Goal: Task Accomplishment & Management: Manage account settings

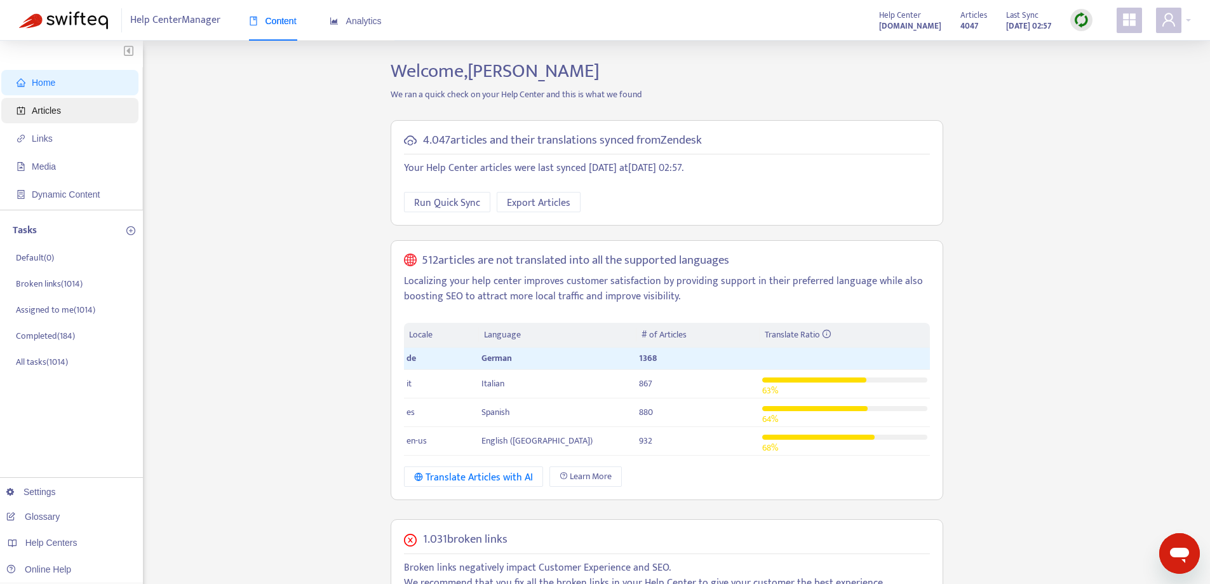
click at [44, 111] on span "Articles" at bounding box center [46, 110] width 29 height 10
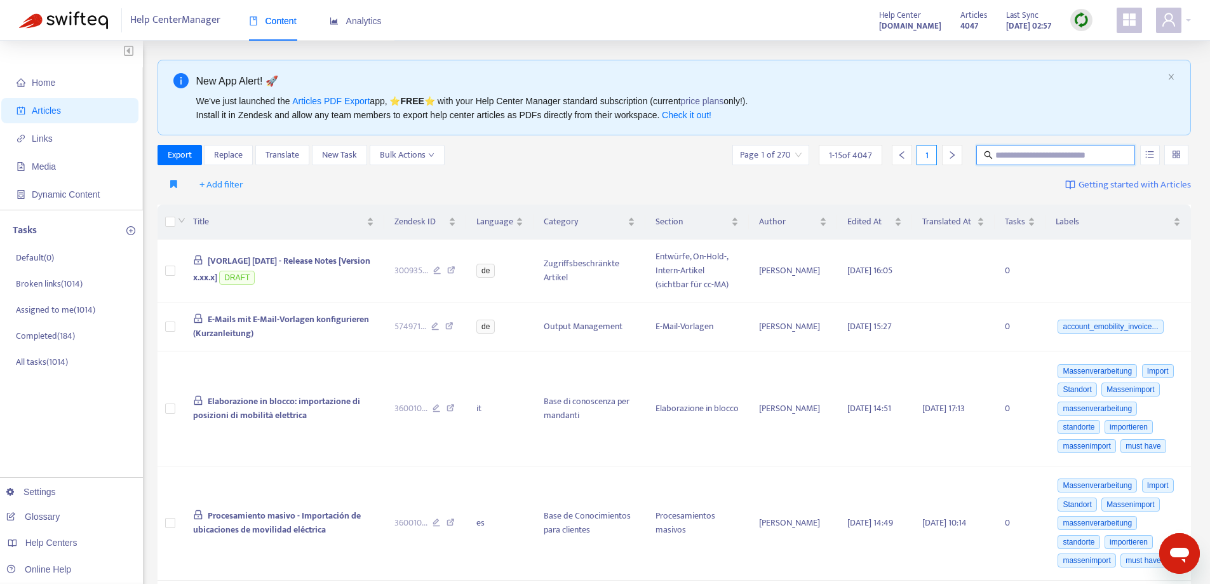
paste input "**********"
type input "**********"
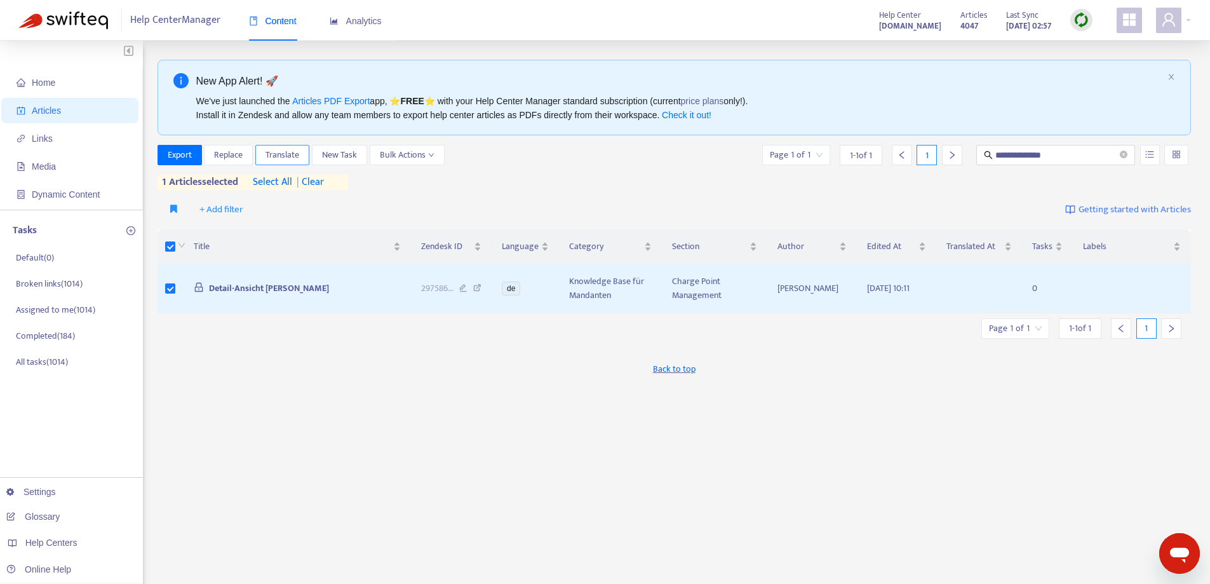
click at [281, 157] on span "Translate" at bounding box center [283, 155] width 34 height 14
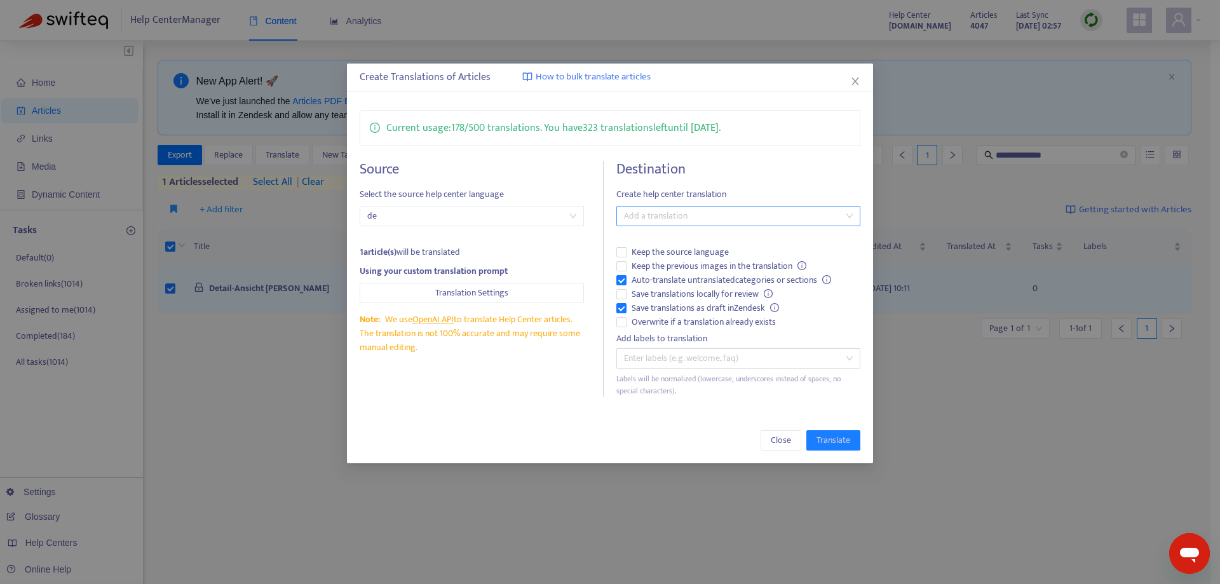
click at [674, 213] on div at bounding box center [732, 215] width 224 height 15
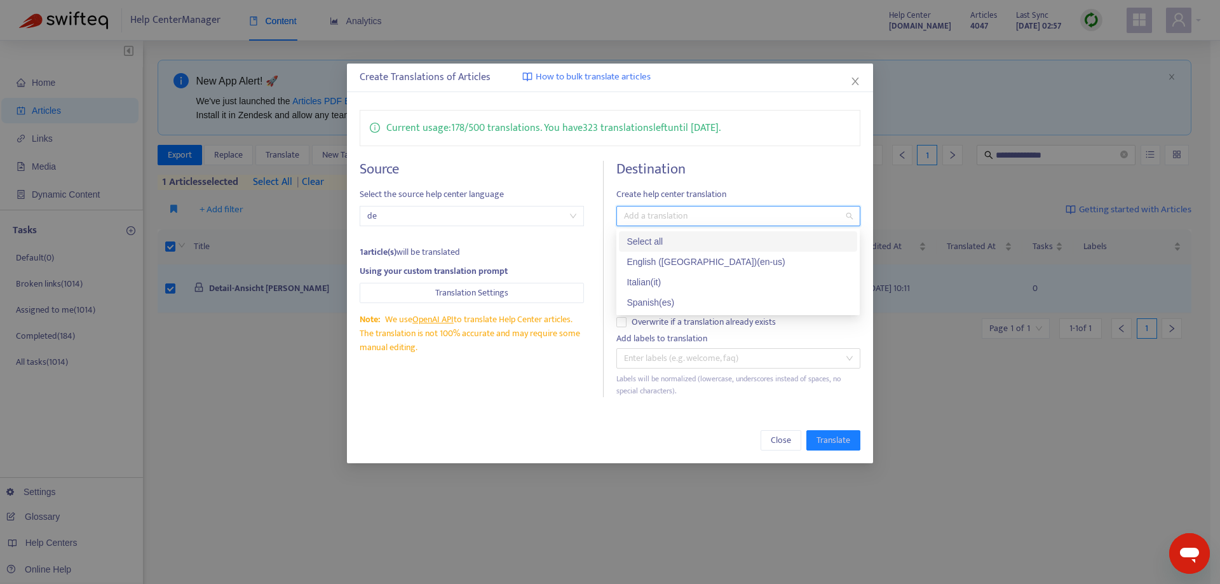
click at [674, 240] on div "Select all" at bounding box center [738, 241] width 223 height 14
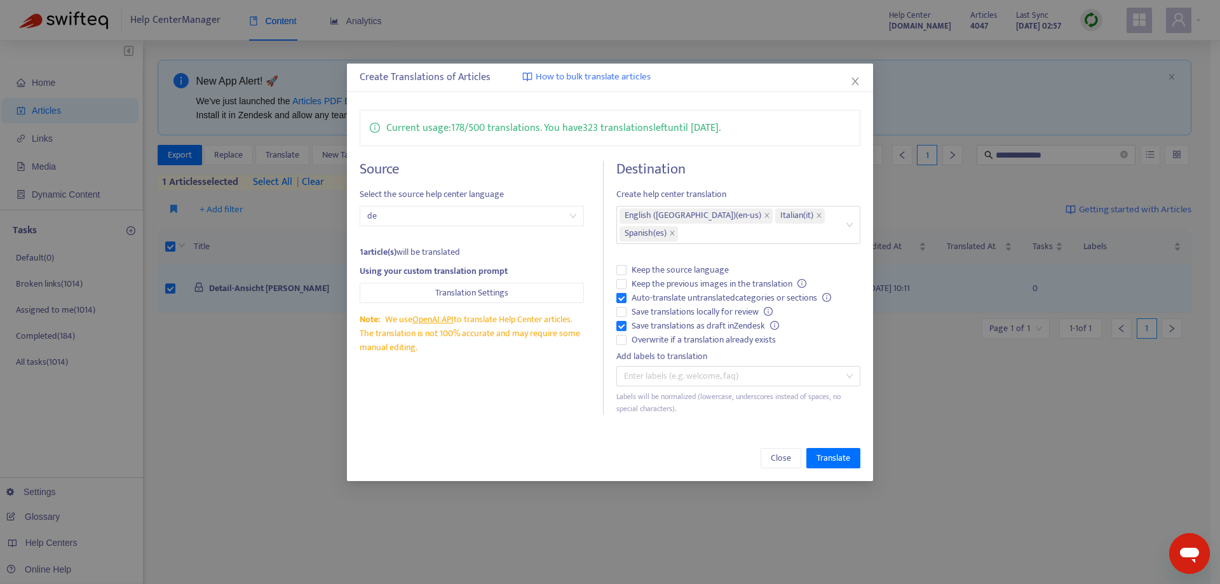
click at [593, 400] on div "Current usage: 178 / 500 translations . You have 323 translations left until [D…" at bounding box center [609, 262] width 525 height 330
click at [834, 451] on span "Translate" at bounding box center [833, 458] width 34 height 14
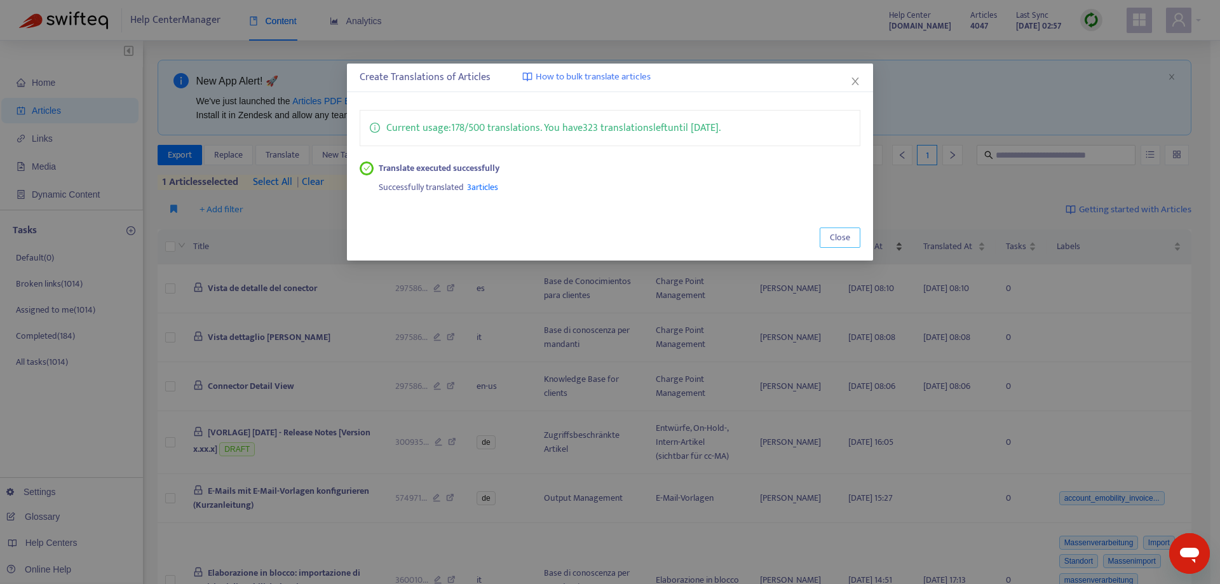
drag, startPoint x: 834, startPoint y: 234, endPoint x: 842, endPoint y: 232, distance: 8.6
click at [834, 234] on span "Close" at bounding box center [840, 238] width 20 height 14
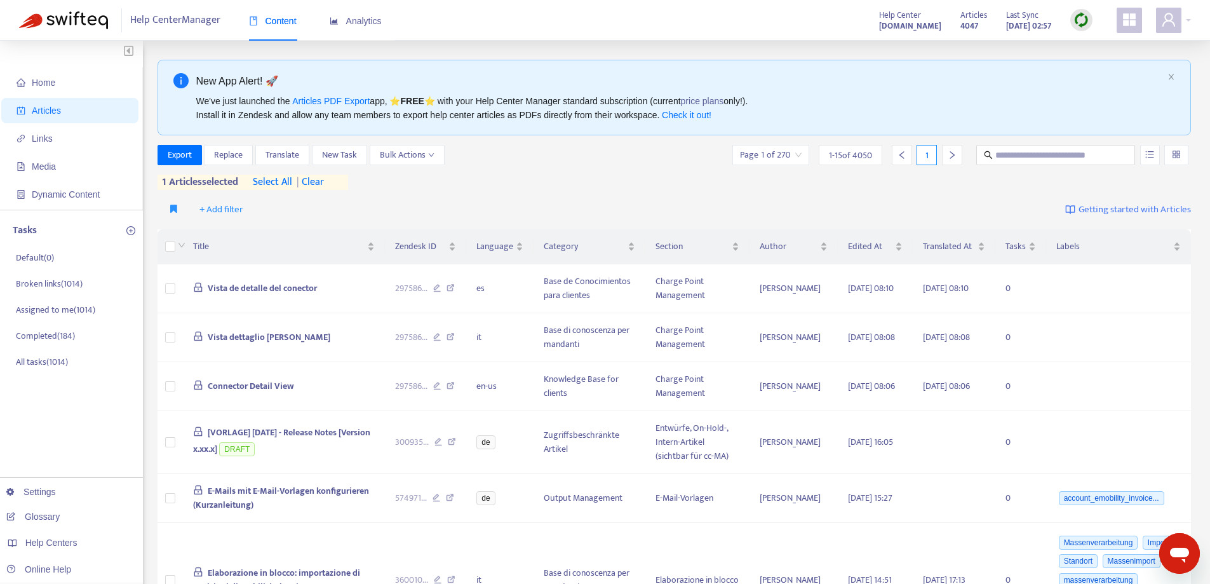
click at [323, 184] on span "| clear" at bounding box center [308, 182] width 32 height 15
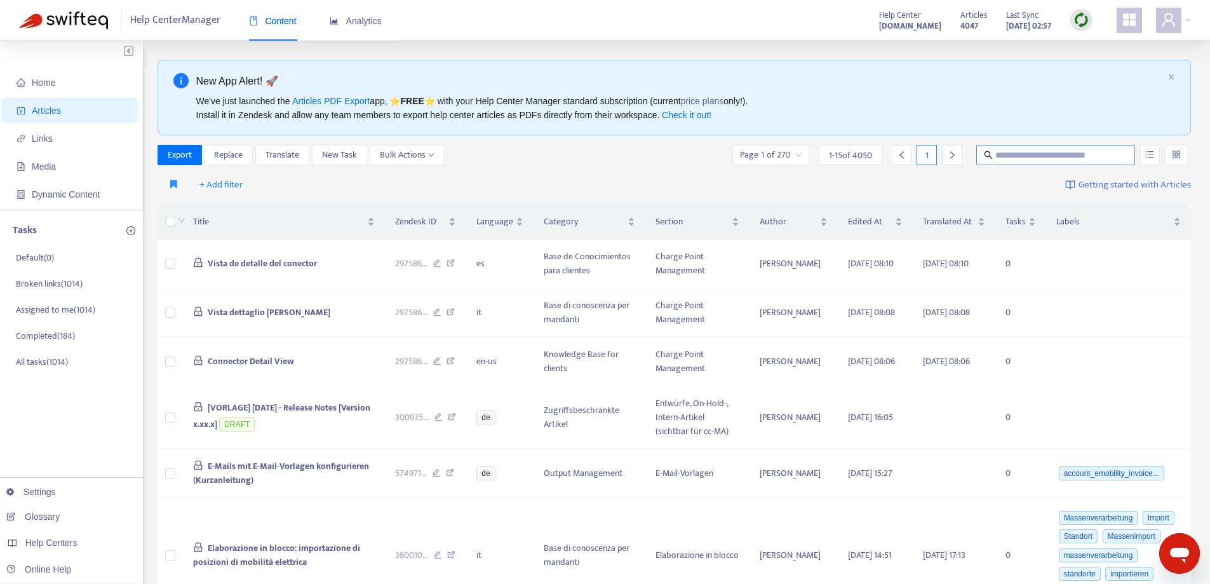
click at [1021, 156] on input "text" at bounding box center [1057, 155] width 122 height 14
paste input "**********"
type input "**********"
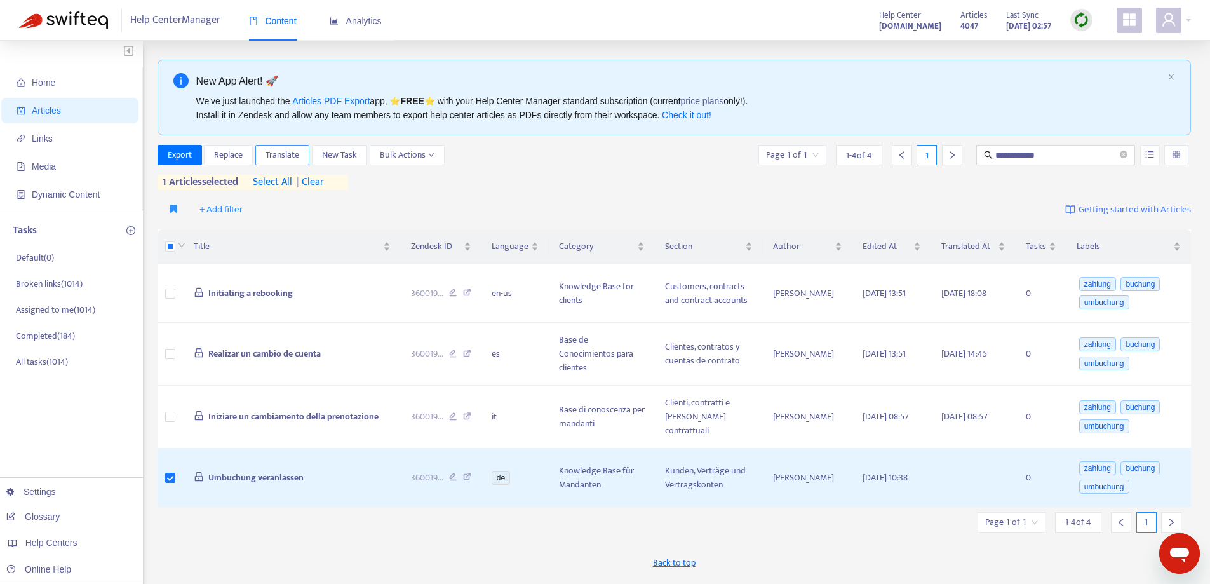
click at [276, 157] on span "Translate" at bounding box center [283, 155] width 34 height 14
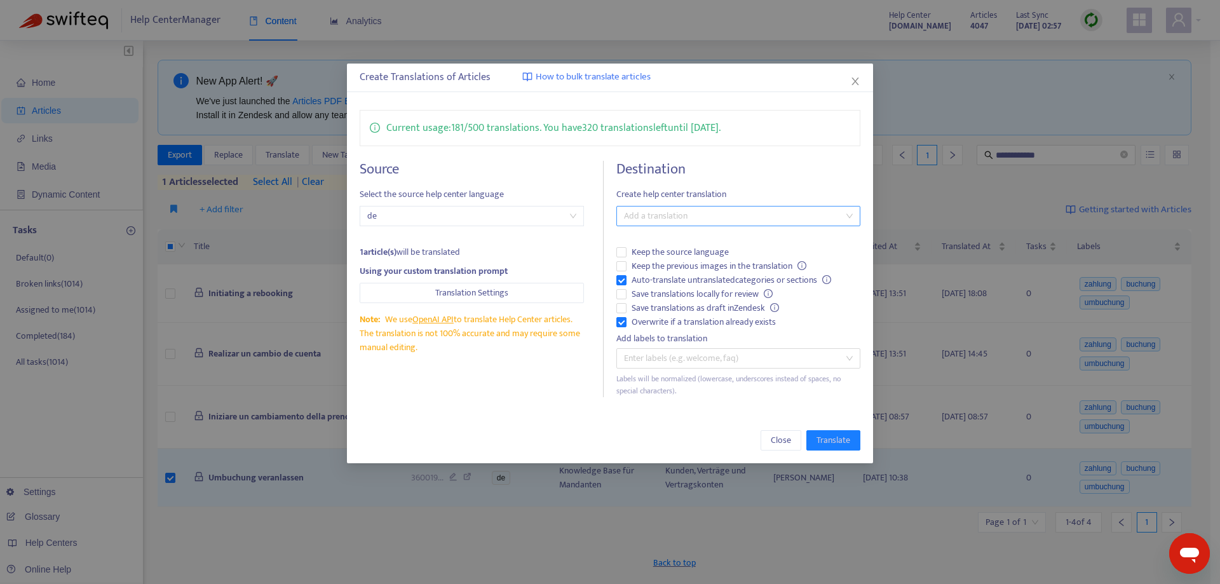
click at [672, 217] on div at bounding box center [732, 215] width 224 height 15
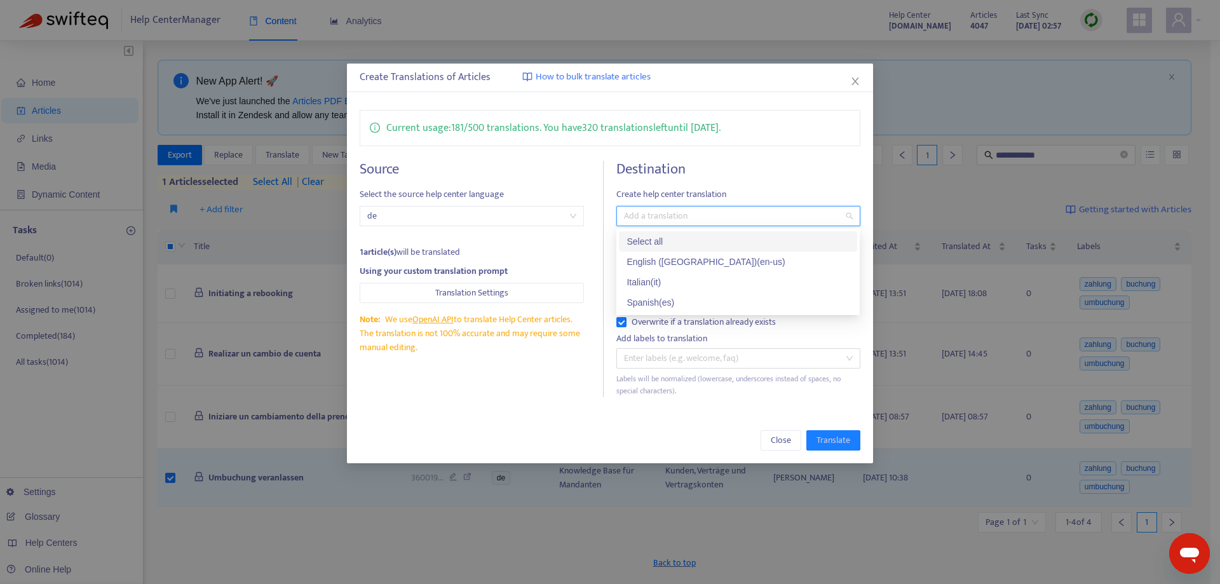
click at [684, 247] on div "Select all" at bounding box center [738, 241] width 223 height 14
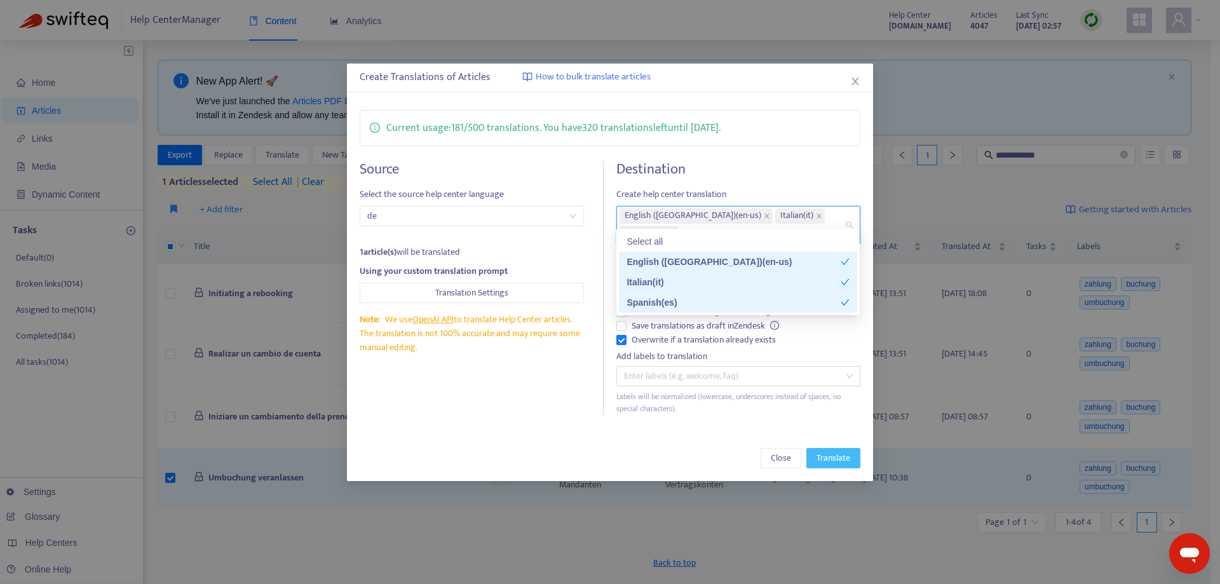
click at [834, 451] on span "Translate" at bounding box center [833, 458] width 34 height 14
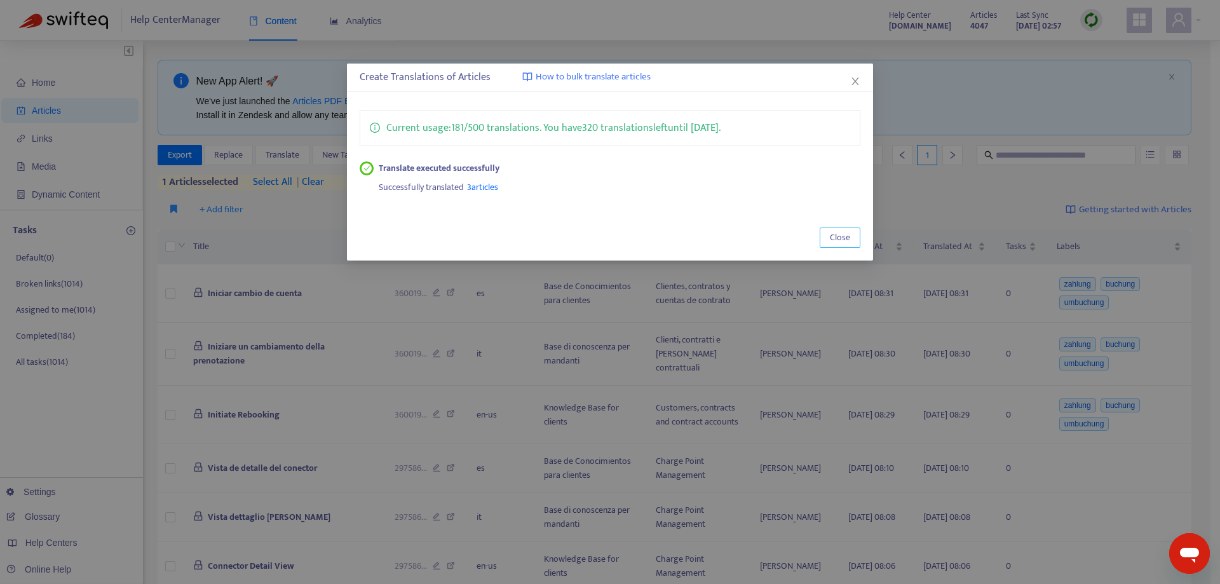
drag, startPoint x: 841, startPoint y: 236, endPoint x: 941, endPoint y: 194, distance: 109.0
click at [839, 236] on span "Close" at bounding box center [840, 238] width 20 height 14
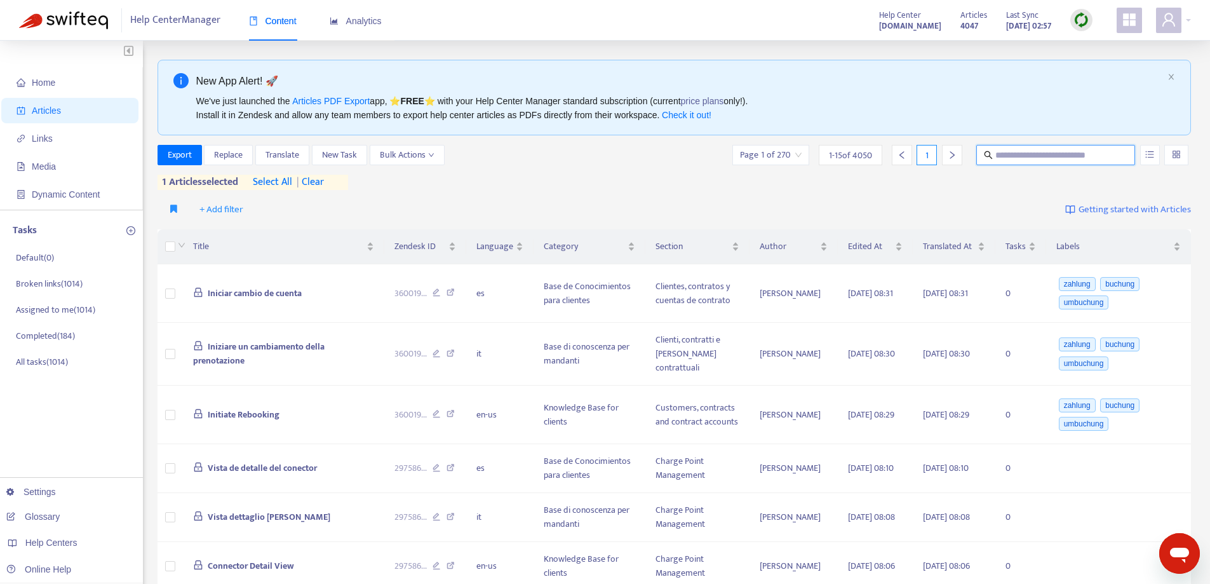
click at [1008, 155] on input "text" at bounding box center [1057, 155] width 122 height 14
paste input "**********"
type input "**********"
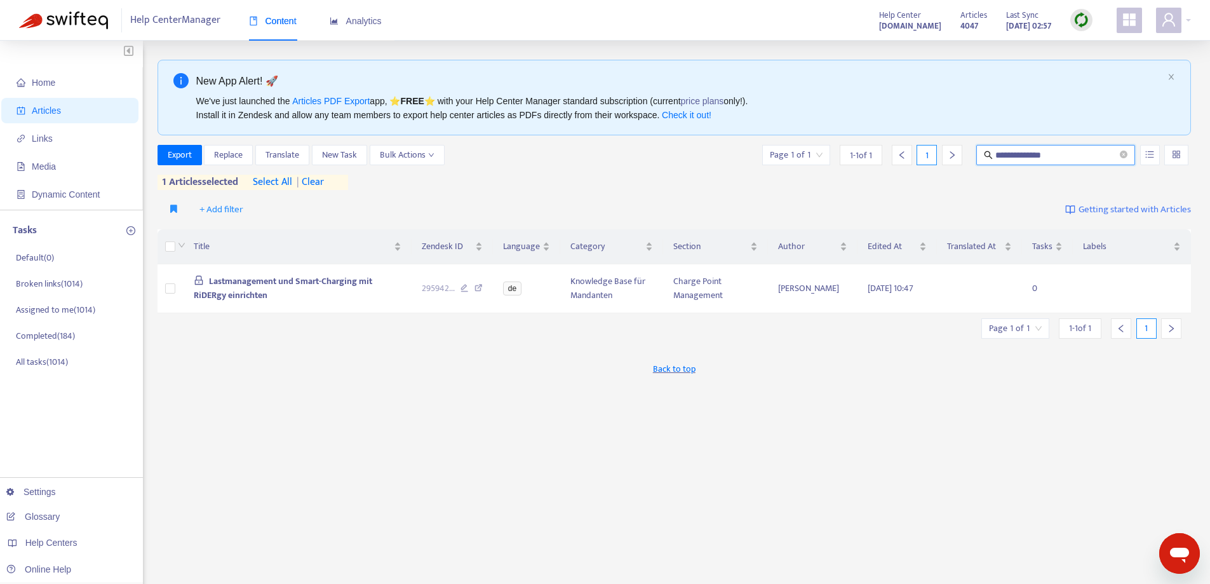
click at [319, 187] on span "| clear" at bounding box center [308, 182] width 32 height 15
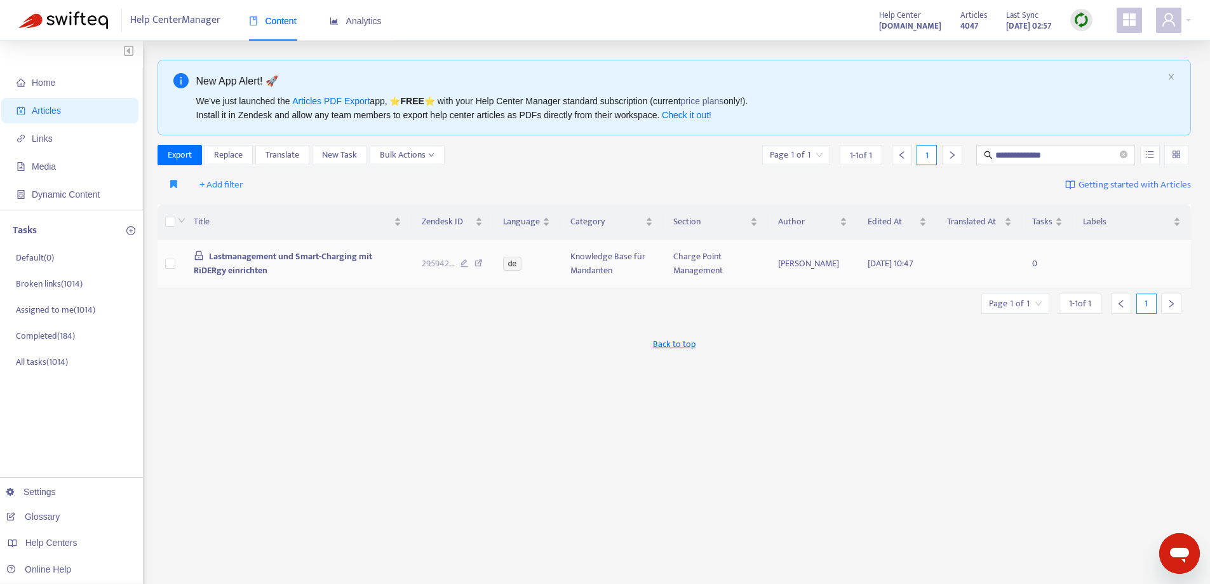
click at [165, 266] on td at bounding box center [171, 264] width 27 height 49
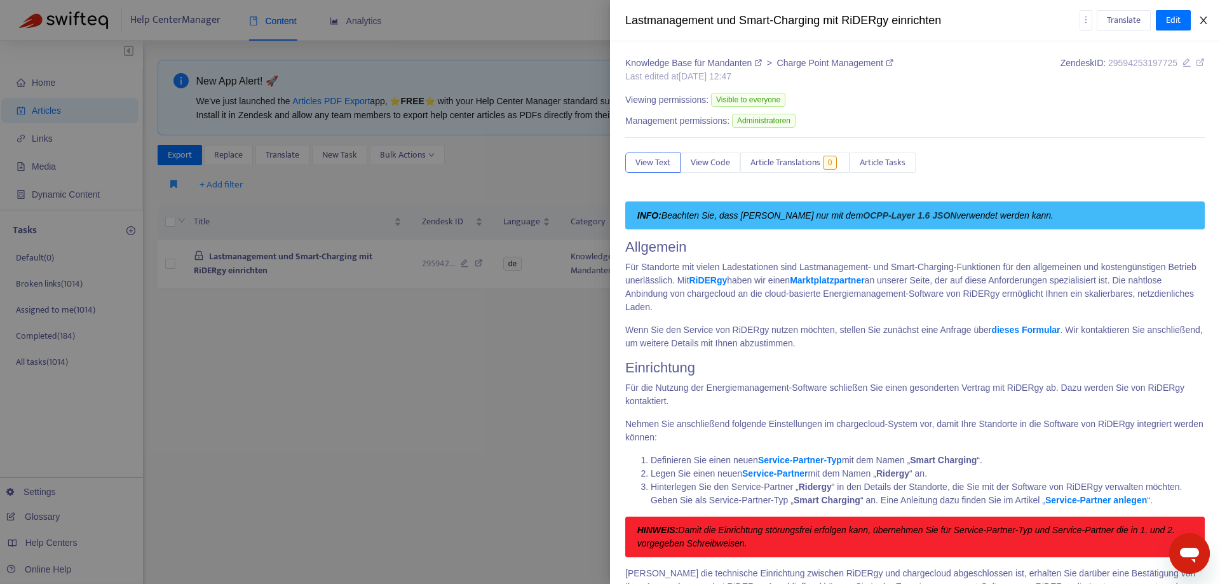
click at [1200, 18] on icon "close" at bounding box center [1203, 20] width 10 height 10
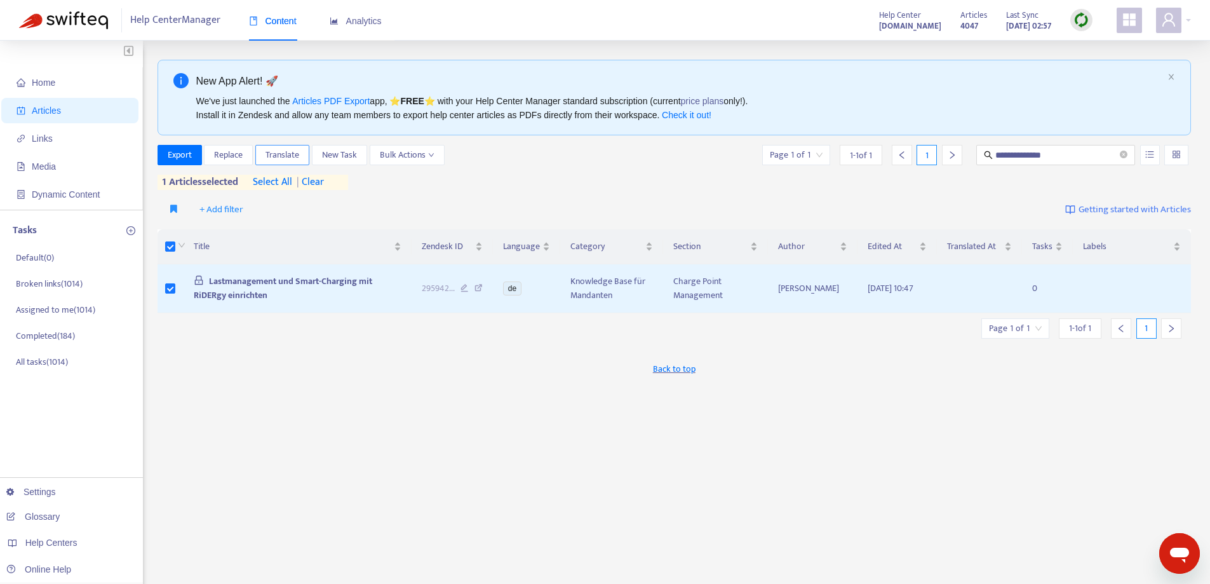
click at [290, 151] on span "Translate" at bounding box center [283, 155] width 34 height 14
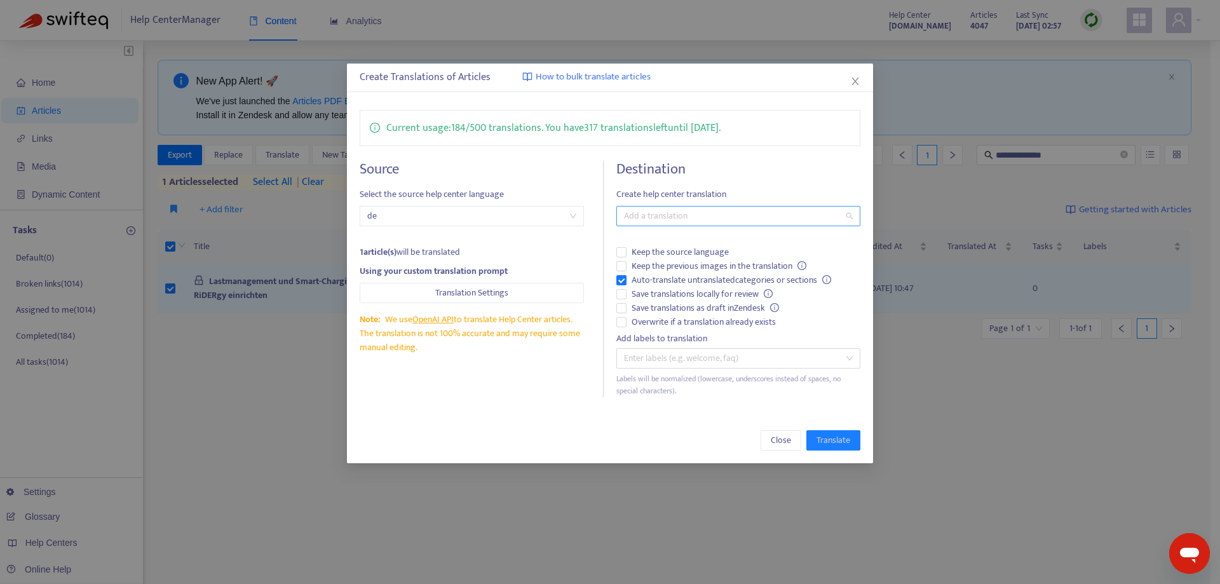
click at [723, 222] on div at bounding box center [732, 215] width 224 height 15
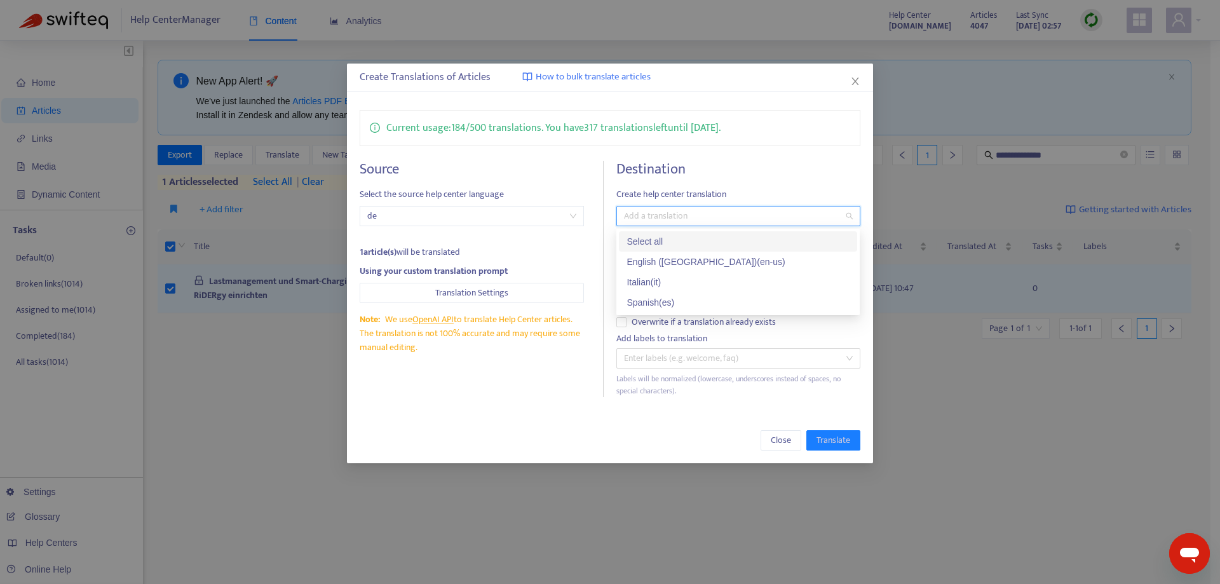
click at [720, 244] on div "Select all" at bounding box center [738, 241] width 223 height 14
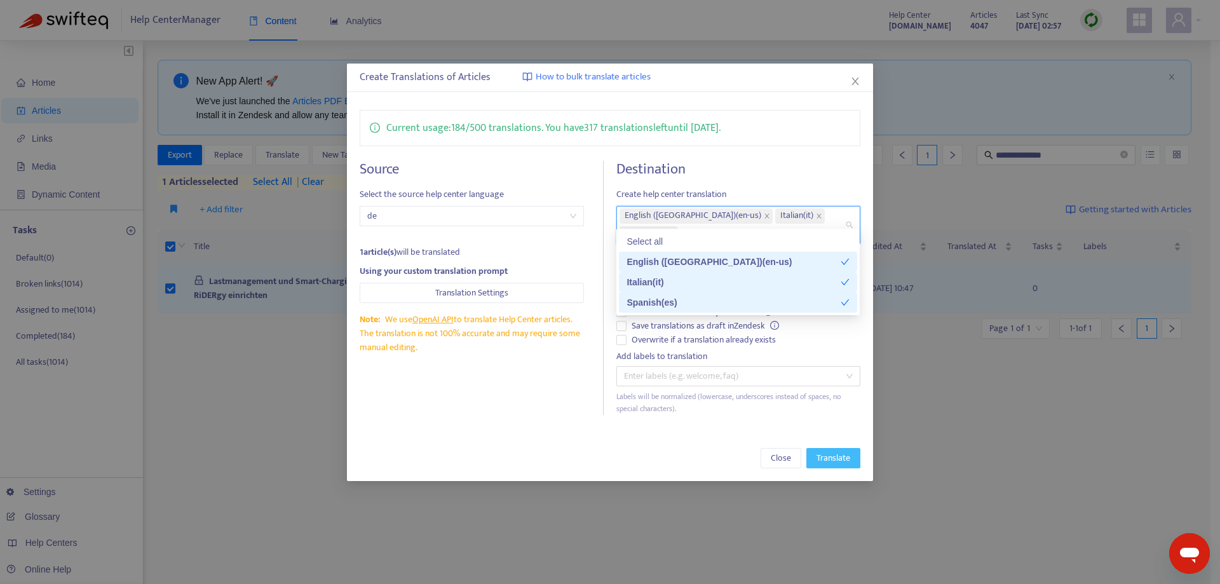
click at [826, 451] on span "Translate" at bounding box center [833, 458] width 34 height 14
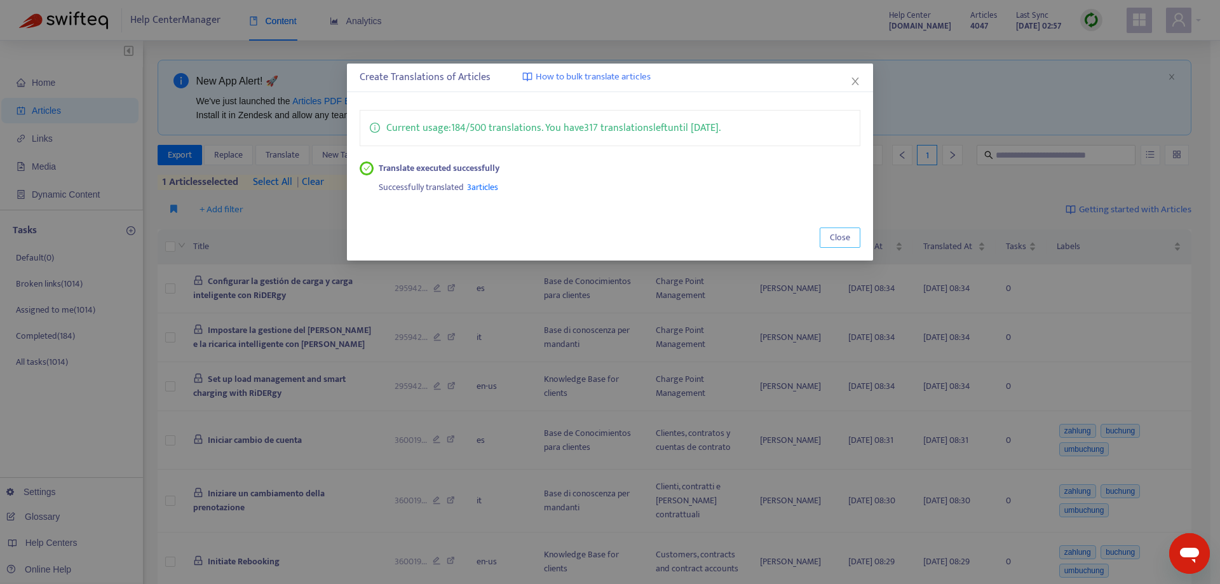
drag, startPoint x: 835, startPoint y: 240, endPoint x: 848, endPoint y: 222, distance: 22.2
click at [839, 235] on span "Close" at bounding box center [840, 238] width 20 height 14
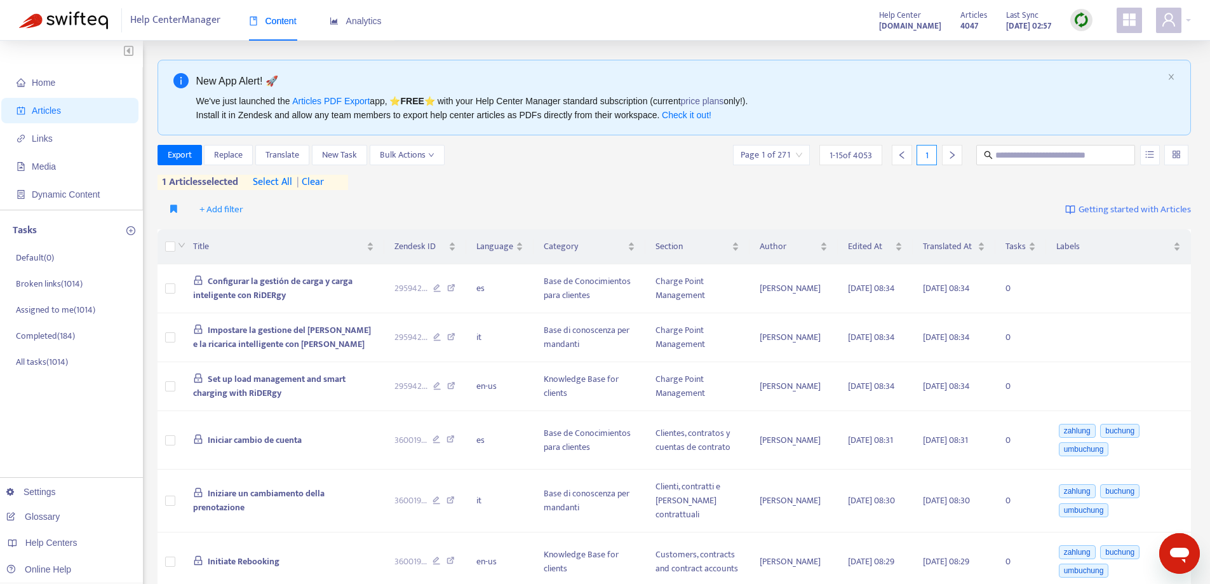
click at [323, 180] on span "| clear" at bounding box center [308, 182] width 32 height 15
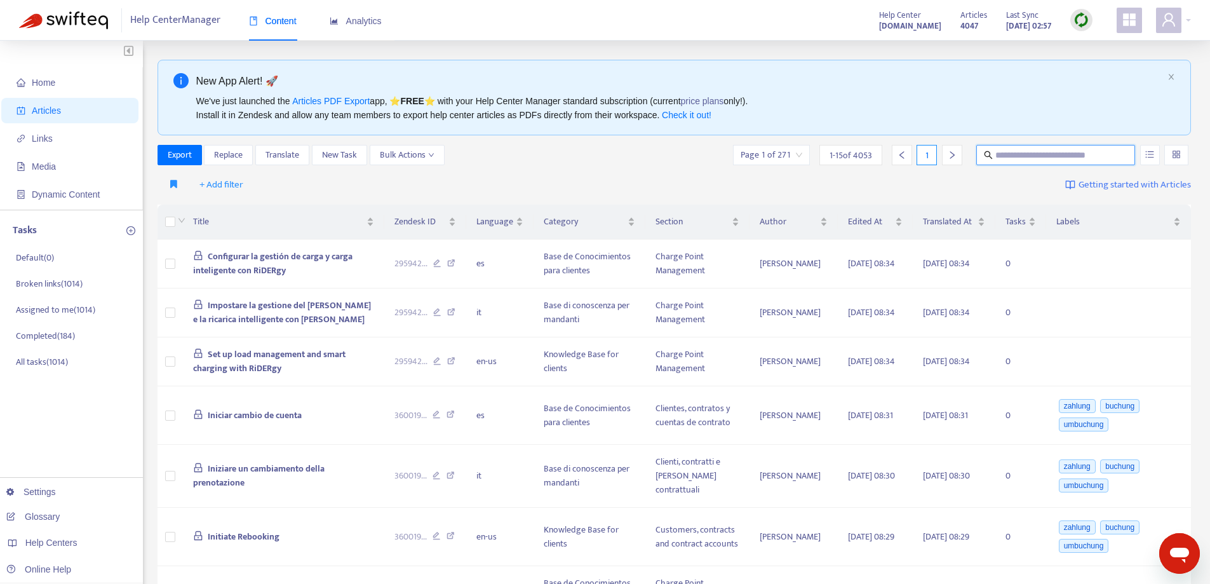
click at [1008, 157] on input "text" at bounding box center [1057, 155] width 122 height 14
paste input "**********"
type input "**********"
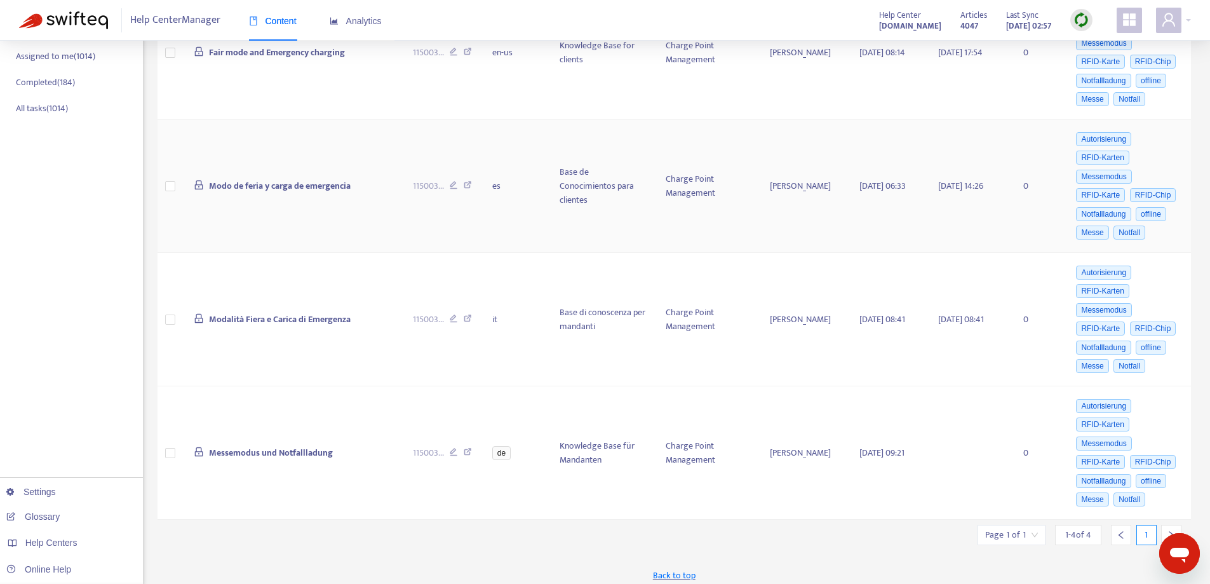
scroll to position [261, 0]
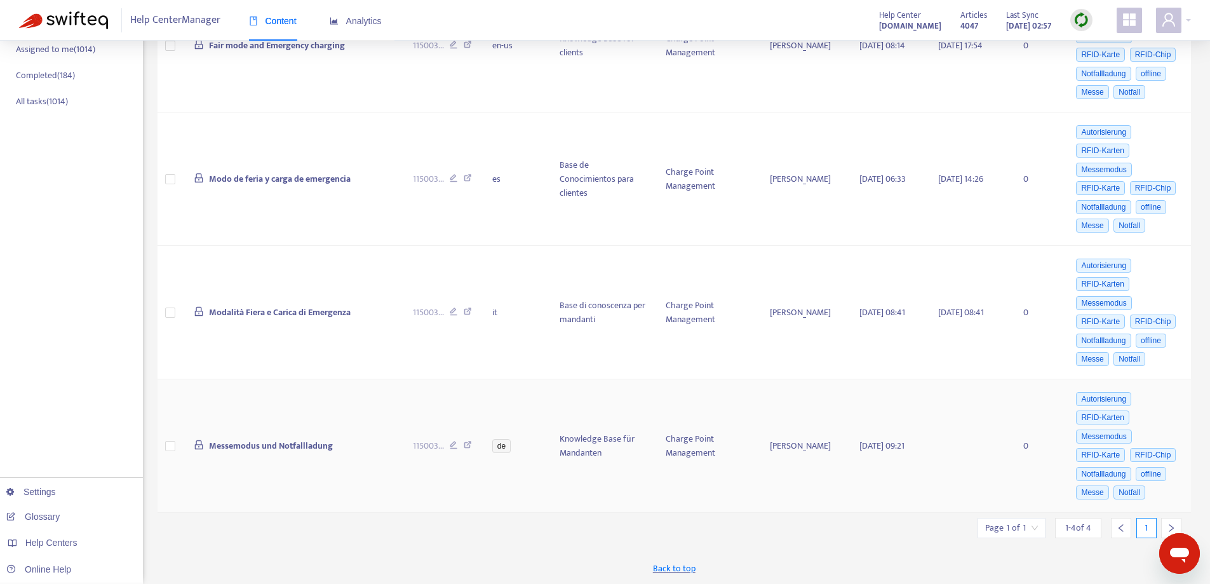
click at [170, 451] on label at bounding box center [170, 446] width 10 height 14
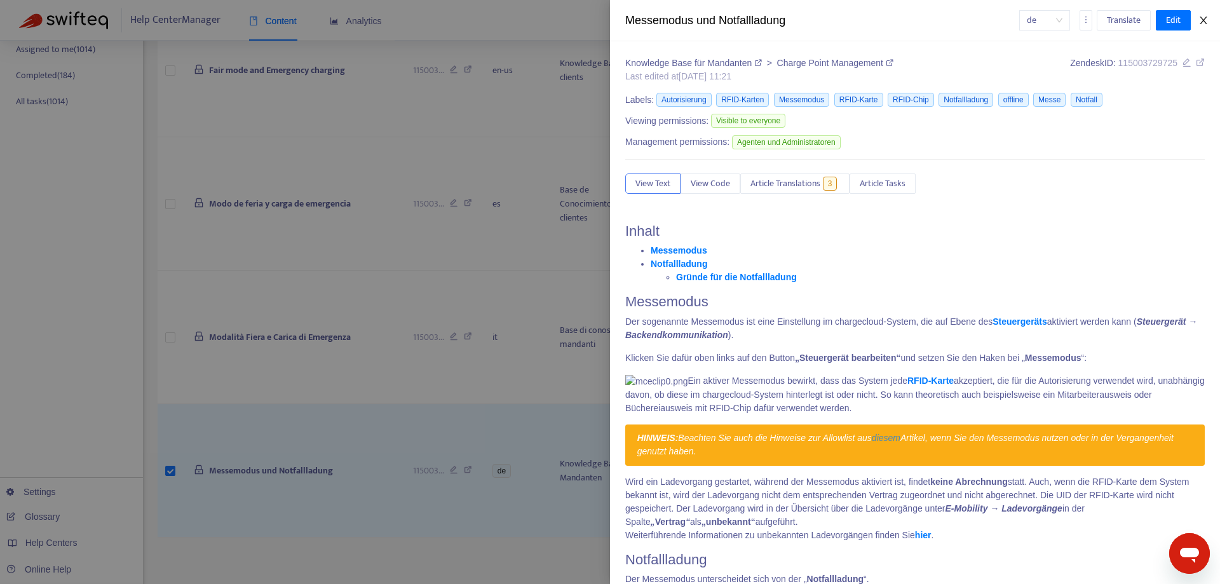
click at [1205, 20] on icon "close" at bounding box center [1203, 20] width 10 height 10
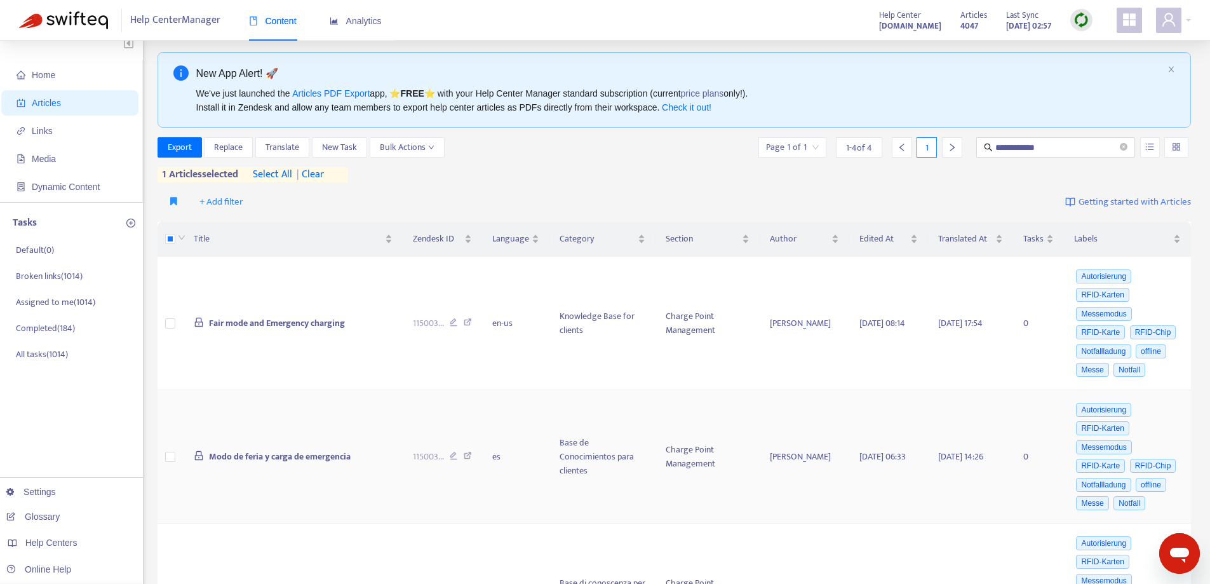
scroll to position [6, 0]
click at [294, 146] on span "Translate" at bounding box center [283, 149] width 34 height 14
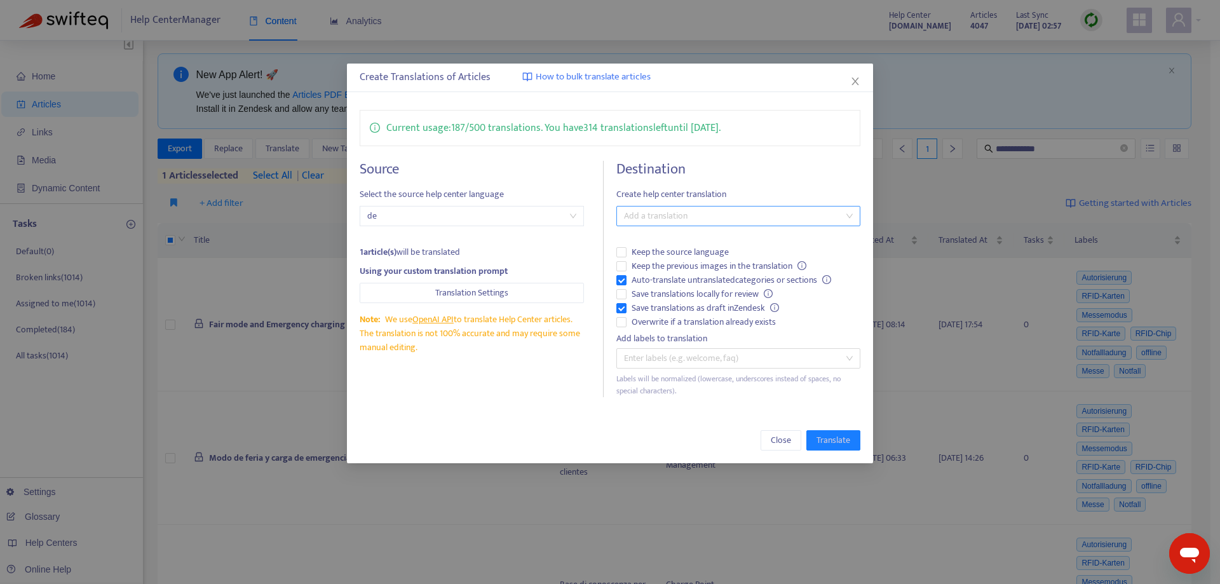
click at [763, 224] on div at bounding box center [732, 215] width 224 height 15
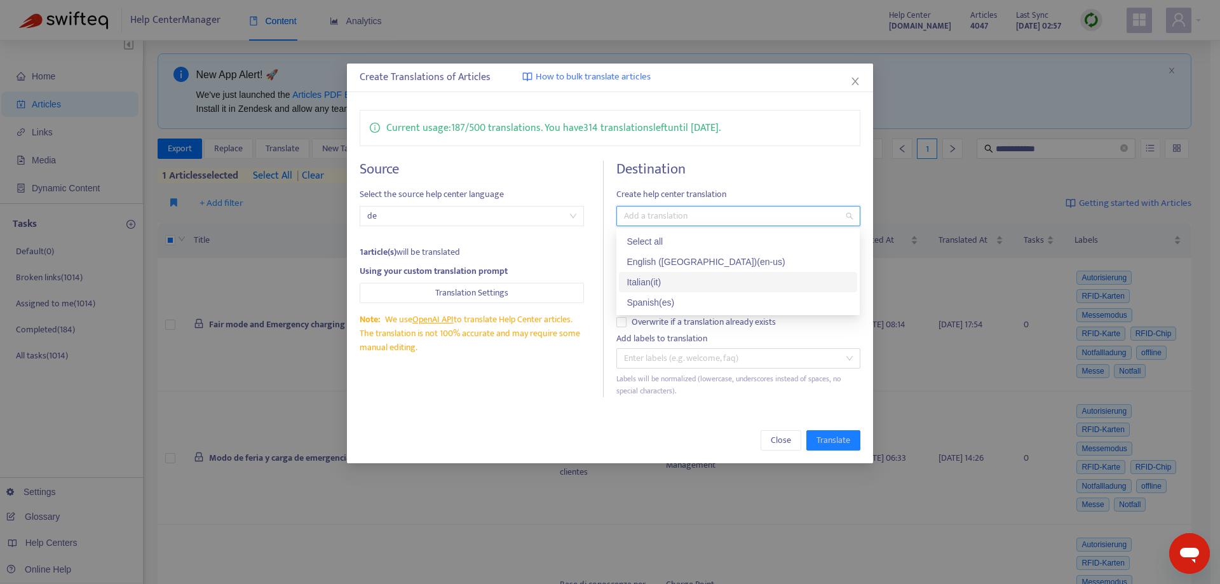
click at [727, 283] on div "Italian ( it )" at bounding box center [738, 282] width 223 height 14
click at [712, 297] on div "Spanish ( es )" at bounding box center [738, 302] width 223 height 14
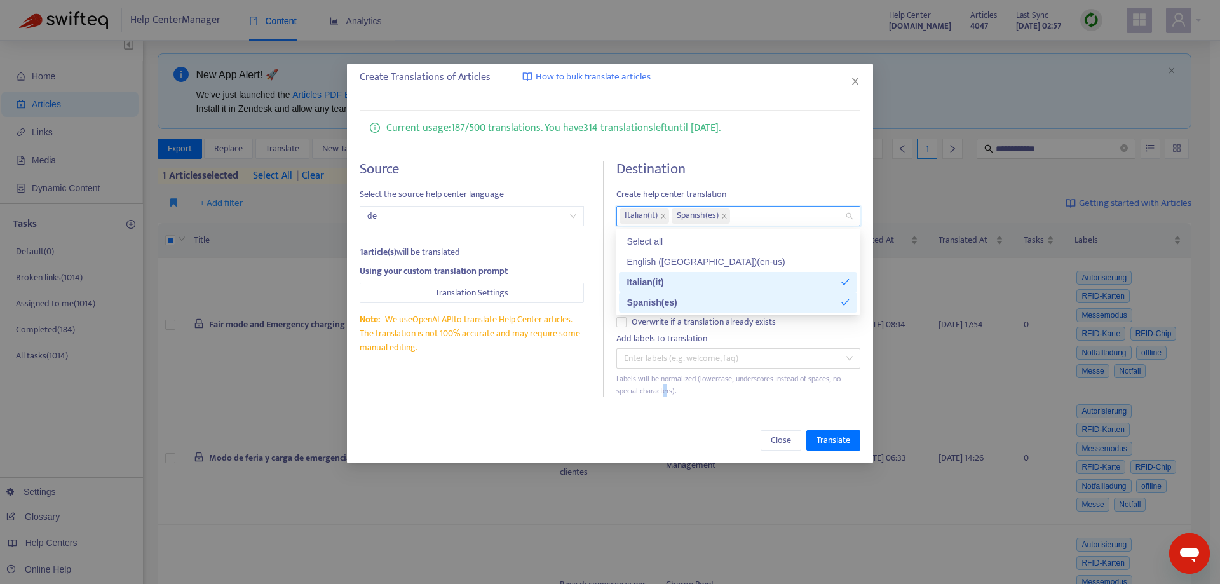
click at [666, 407] on div "Current usage: 187 / 500 translations . You have 314 translations left until [D…" at bounding box center [609, 253] width 525 height 313
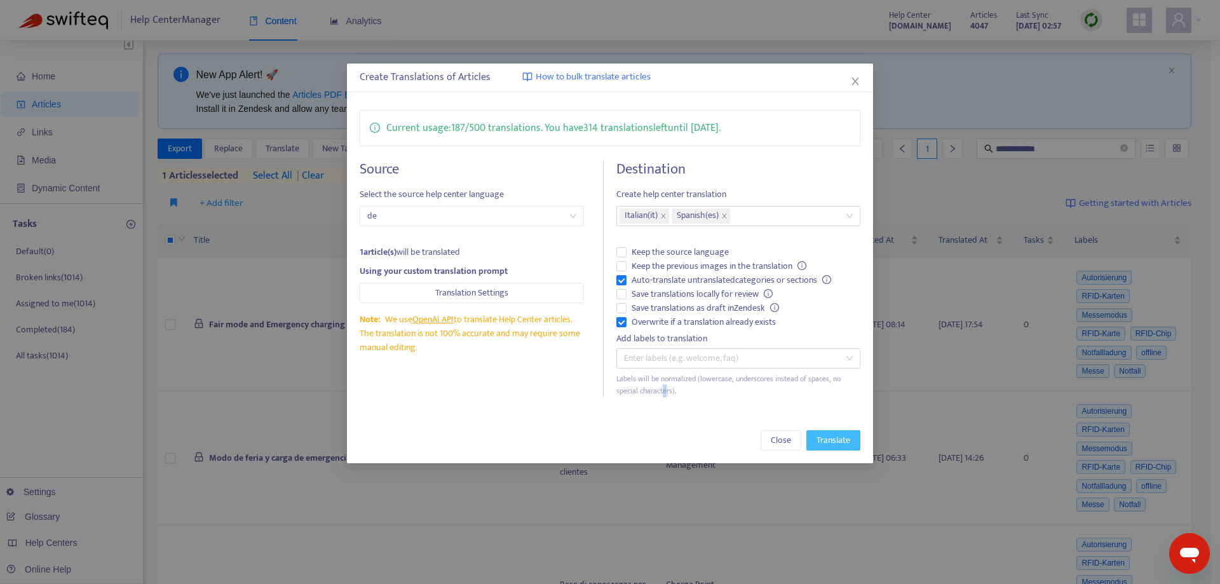
drag, startPoint x: 849, startPoint y: 443, endPoint x: 842, endPoint y: 442, distance: 7.0
click at [848, 443] on span "Translate" at bounding box center [833, 440] width 34 height 14
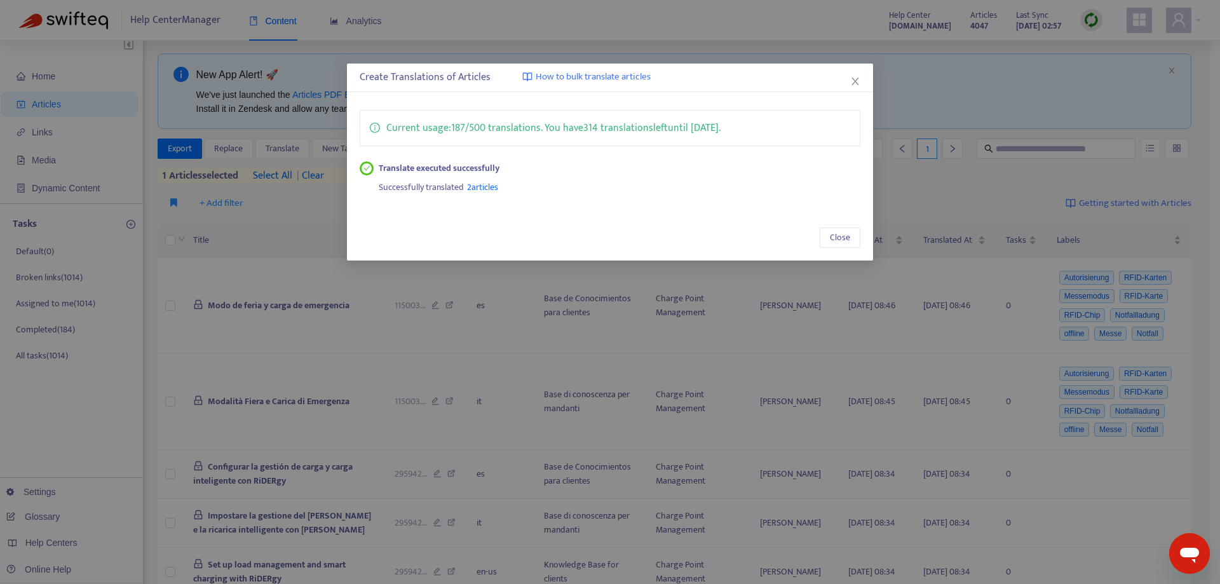
click at [837, 217] on div "Close" at bounding box center [609, 238] width 525 height 46
click at [836, 239] on span "Close" at bounding box center [840, 238] width 20 height 14
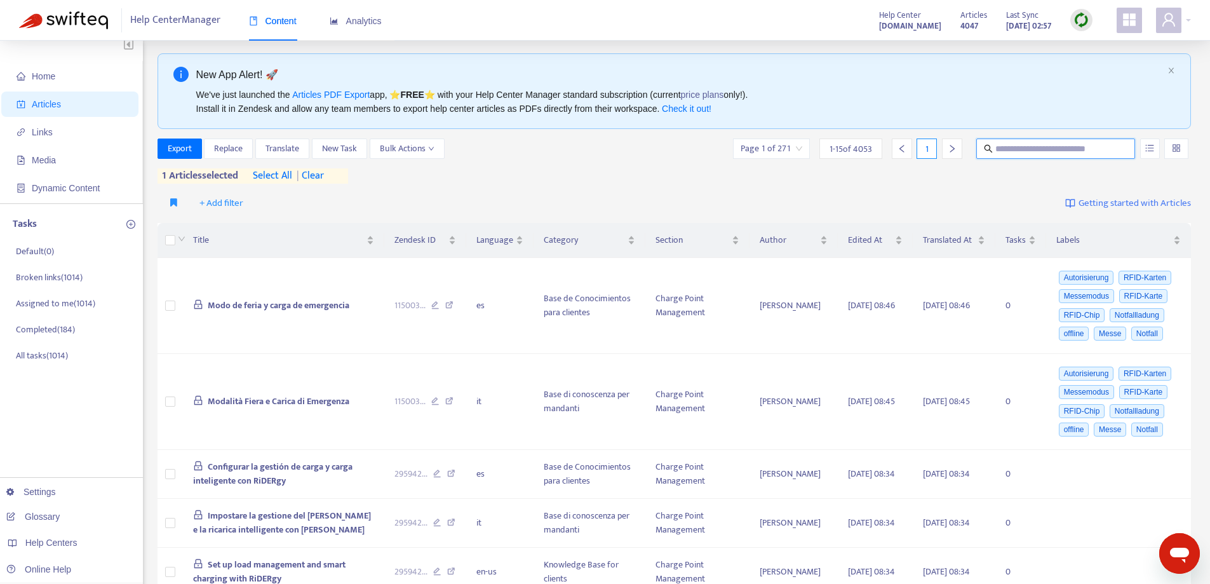
click at [1007, 150] on input "text" at bounding box center [1057, 149] width 122 height 14
paste input "**********"
type input "**********"
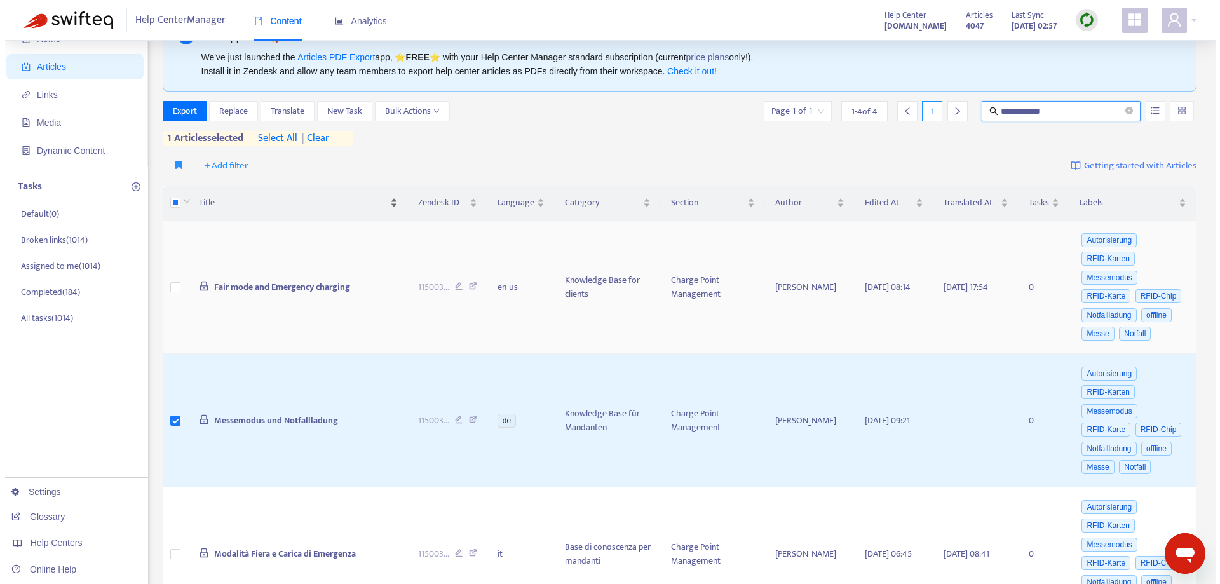
scroll to position [0, 0]
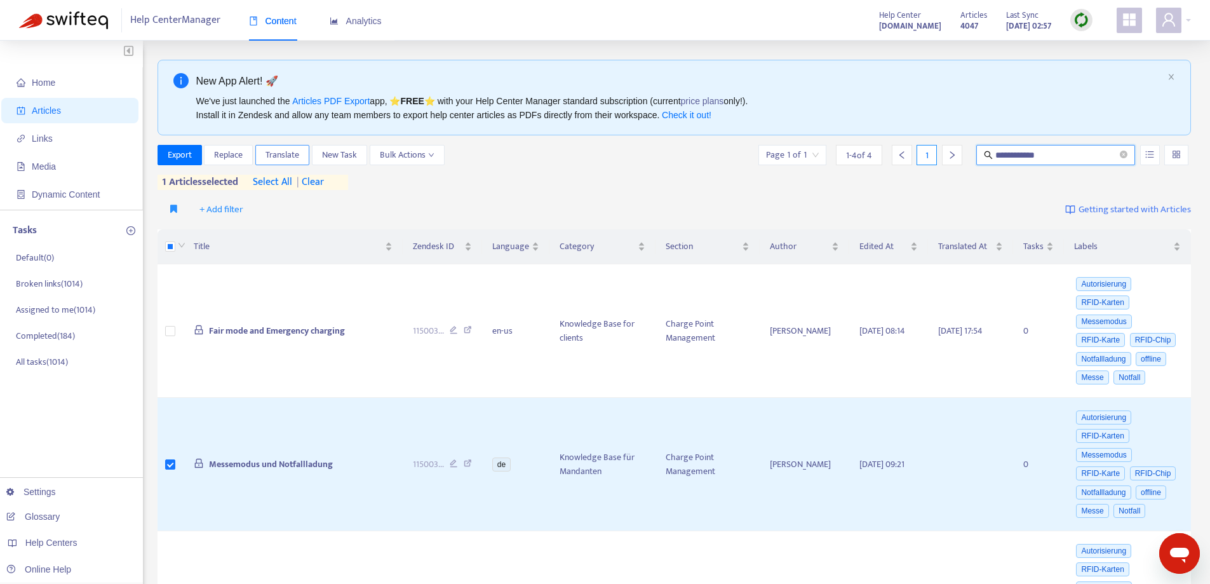
click at [294, 145] on button "Translate" at bounding box center [282, 155] width 54 height 20
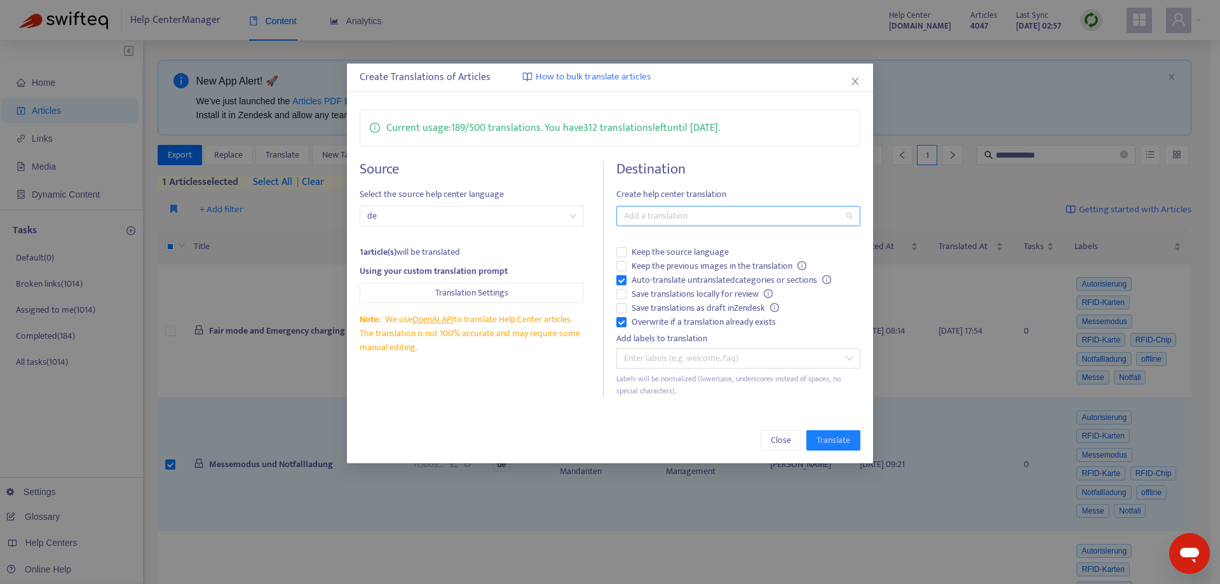
click at [654, 218] on div at bounding box center [732, 215] width 224 height 15
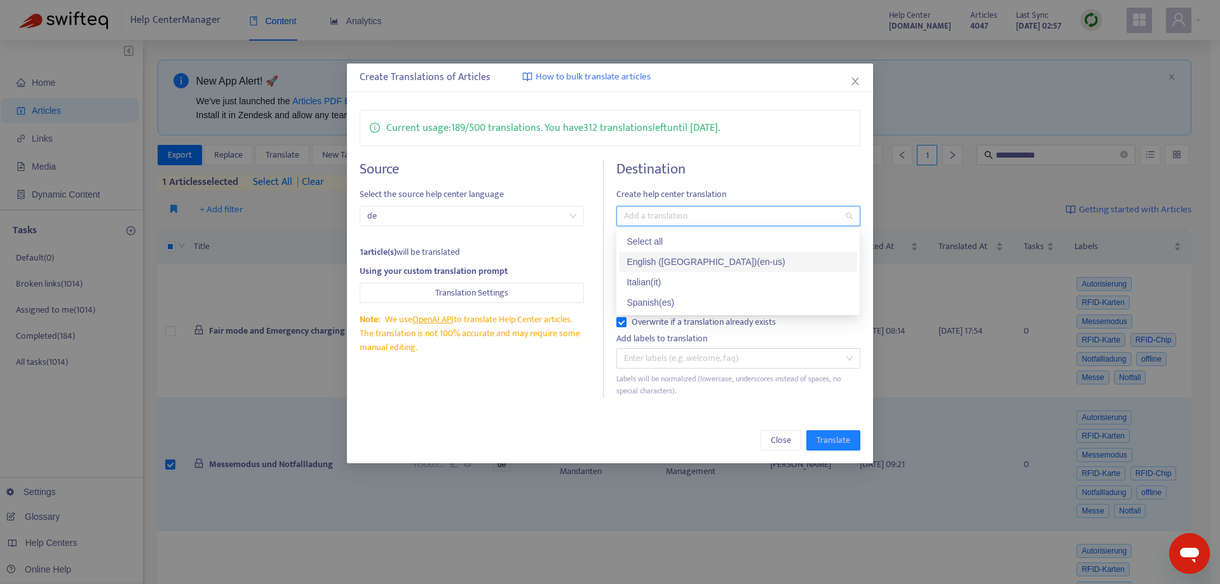
click at [648, 263] on div "English ([GEOGRAPHIC_DATA]) ( en-us )" at bounding box center [738, 262] width 223 height 14
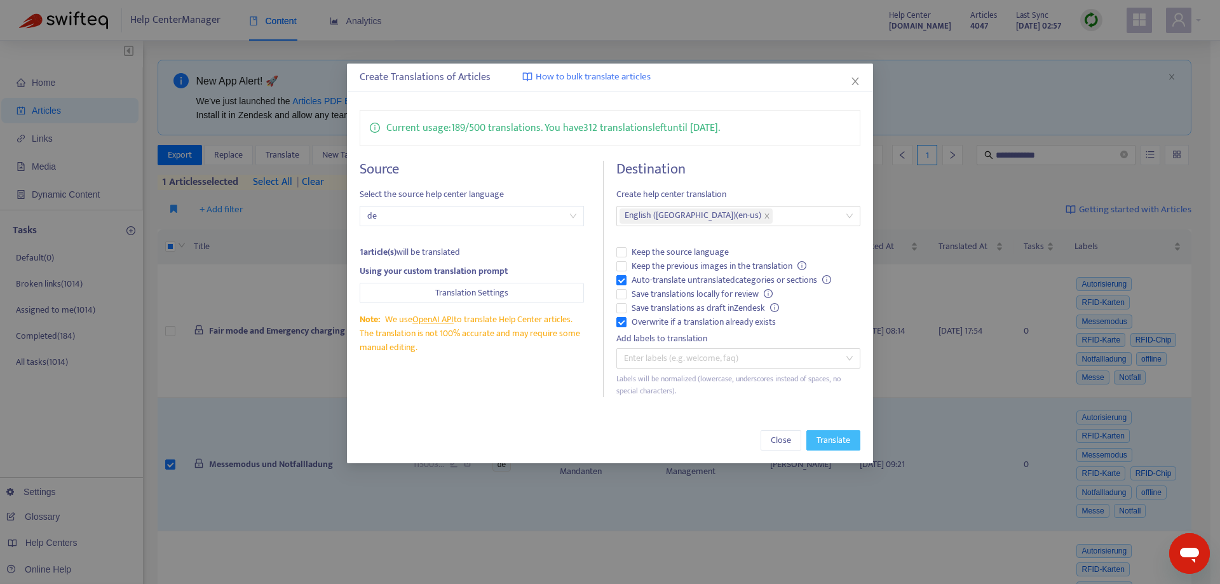
click at [848, 437] on span "Translate" at bounding box center [833, 440] width 34 height 14
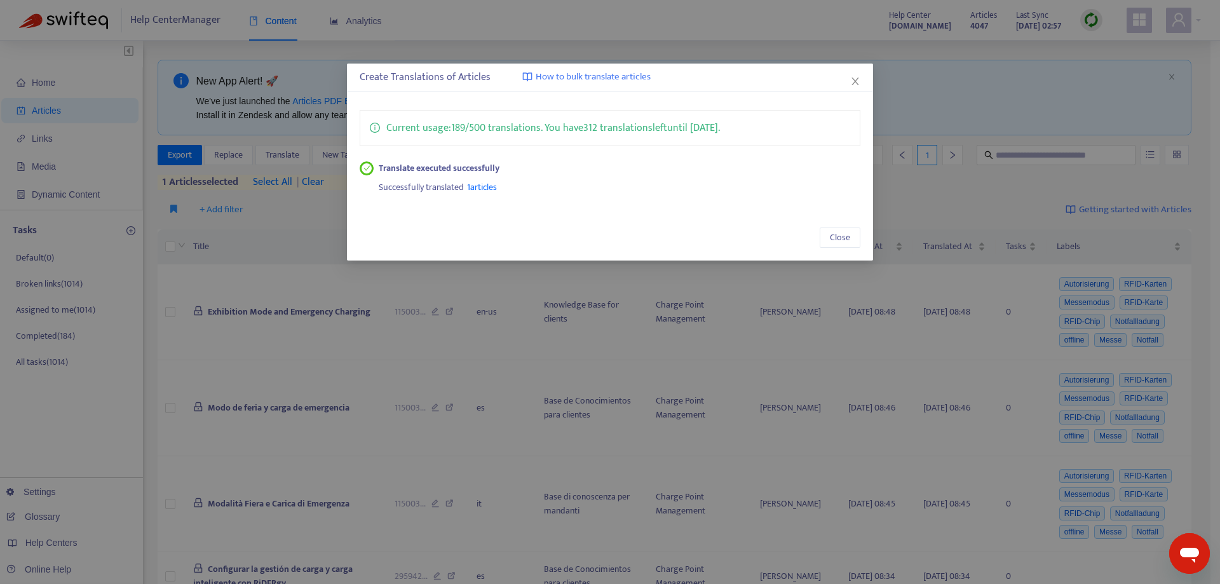
click at [863, 229] on div "Close" at bounding box center [609, 238] width 525 height 46
click at [853, 234] on button "Close" at bounding box center [840, 237] width 41 height 20
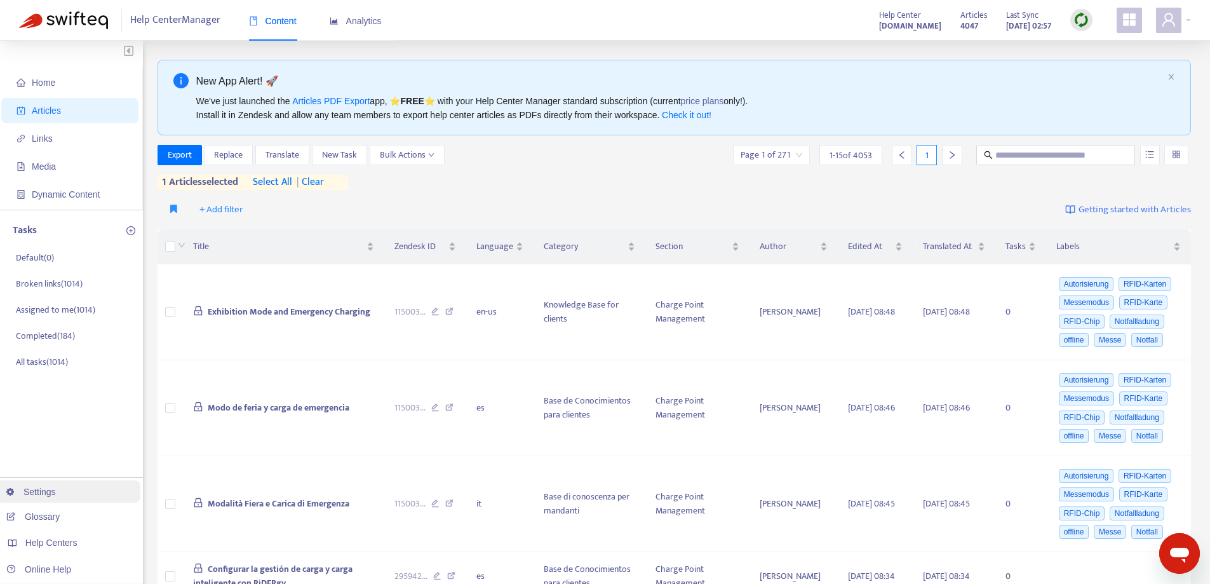
click at [56, 493] on link "Settings" at bounding box center [31, 492] width 50 height 10
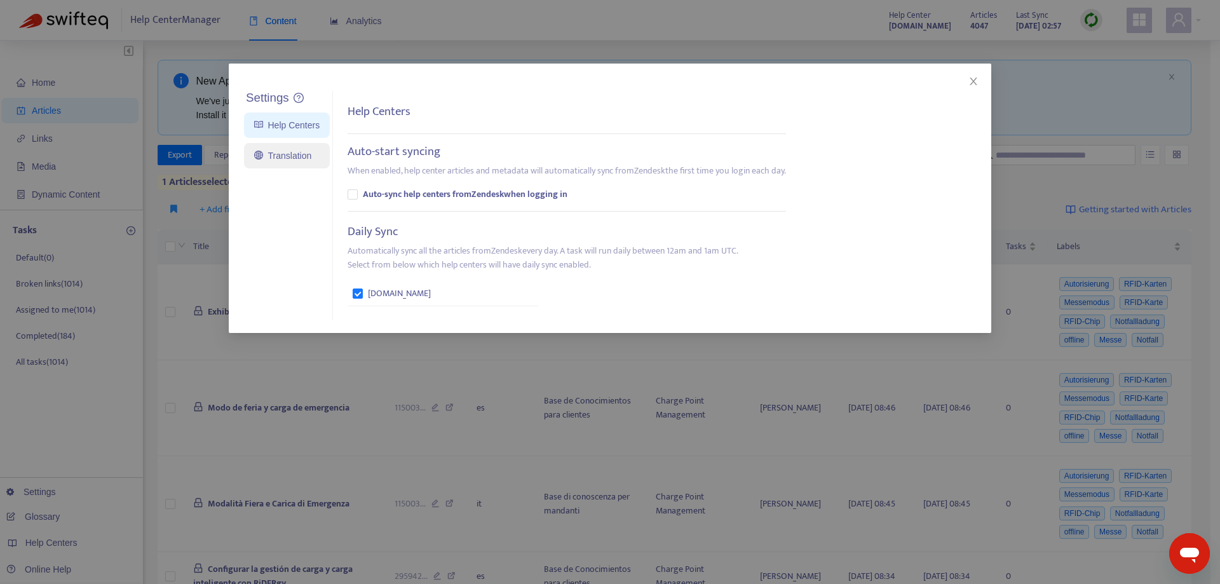
click at [283, 161] on link "Translation" at bounding box center [282, 156] width 57 height 10
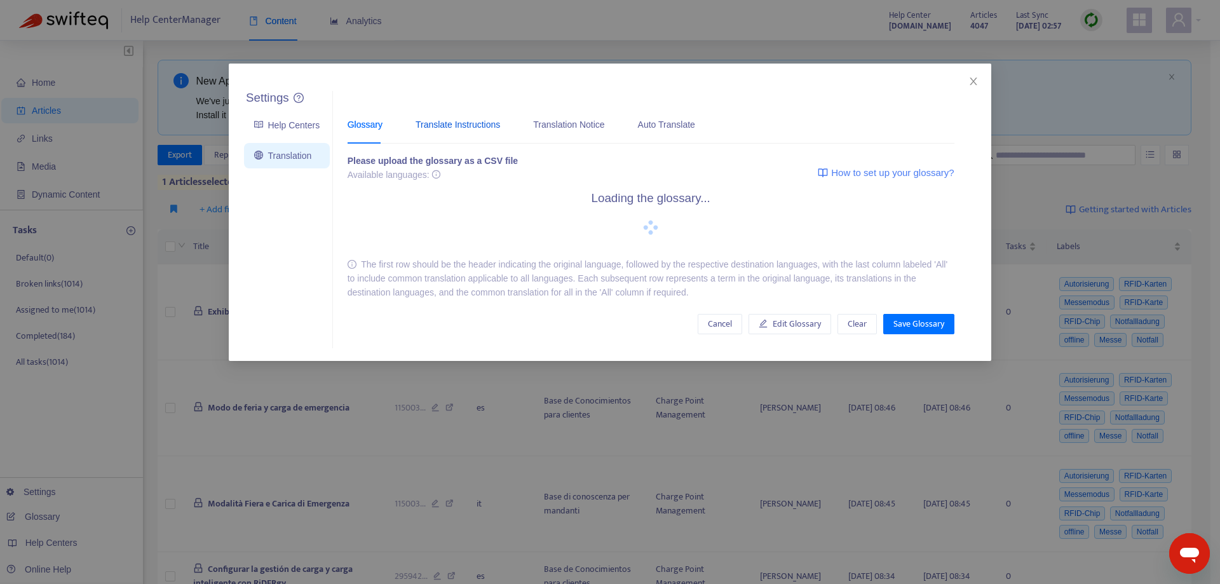
click at [461, 118] on div "Translate Instructions" at bounding box center [458, 125] width 85 height 14
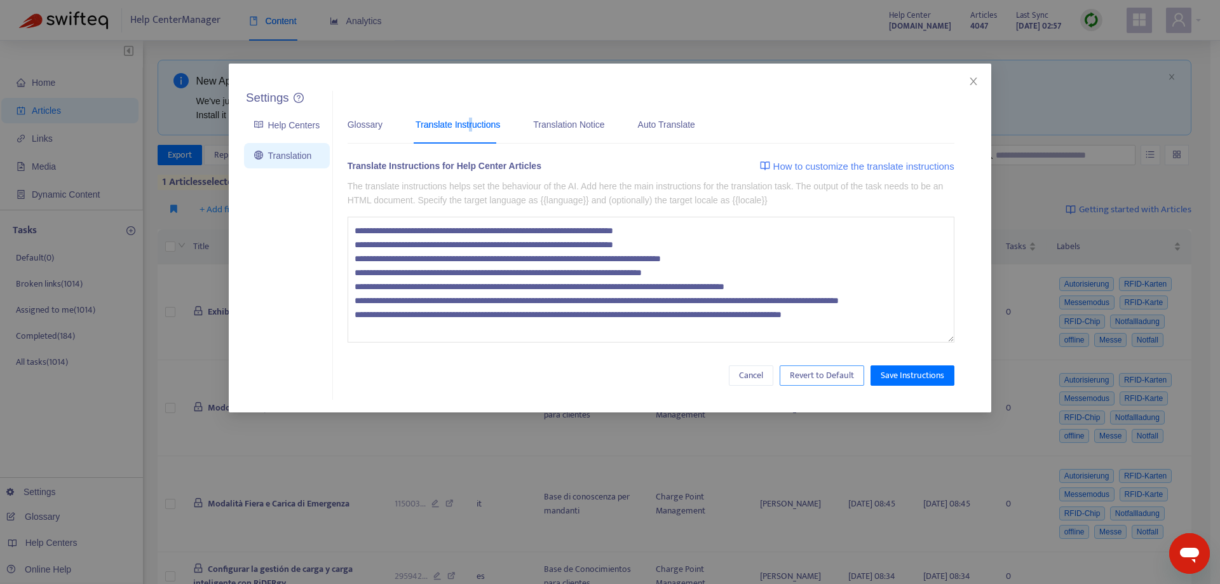
click at [810, 373] on span "Revert to Default" at bounding box center [822, 376] width 64 height 14
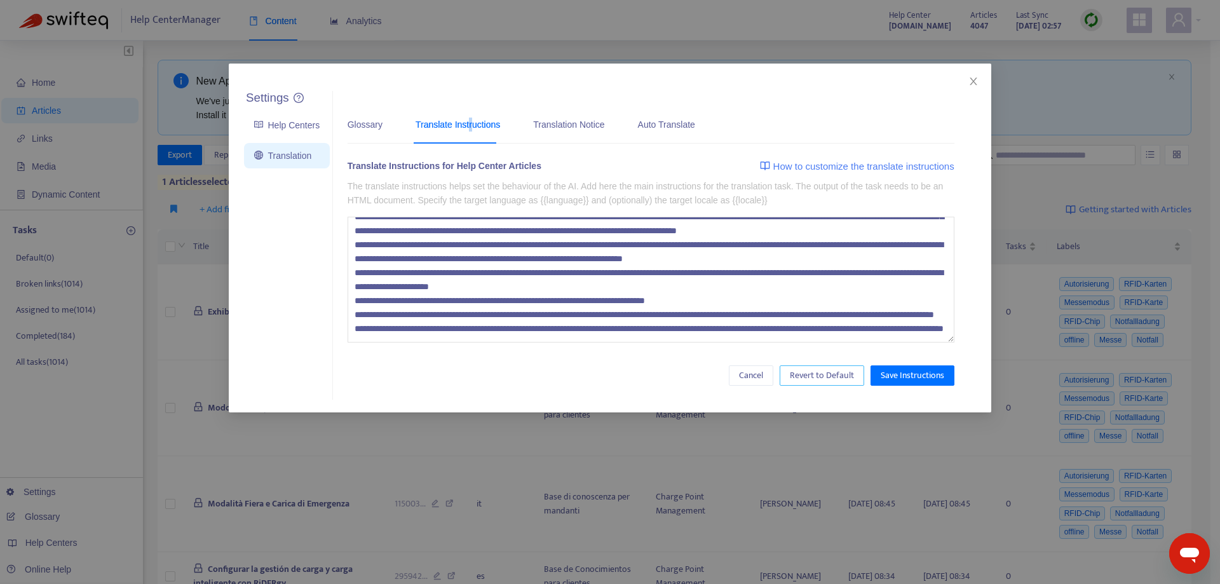
scroll to position [84, 0]
click at [915, 381] on span "Save Instructions" at bounding box center [913, 376] width 64 height 14
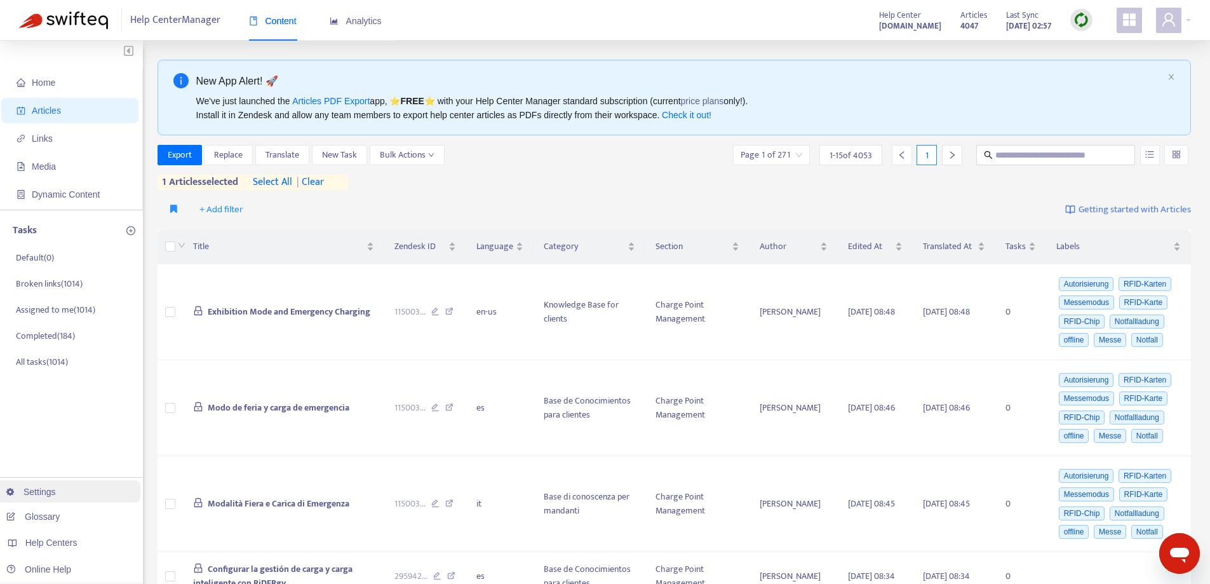
click at [56, 496] on link "Settings" at bounding box center [31, 492] width 50 height 10
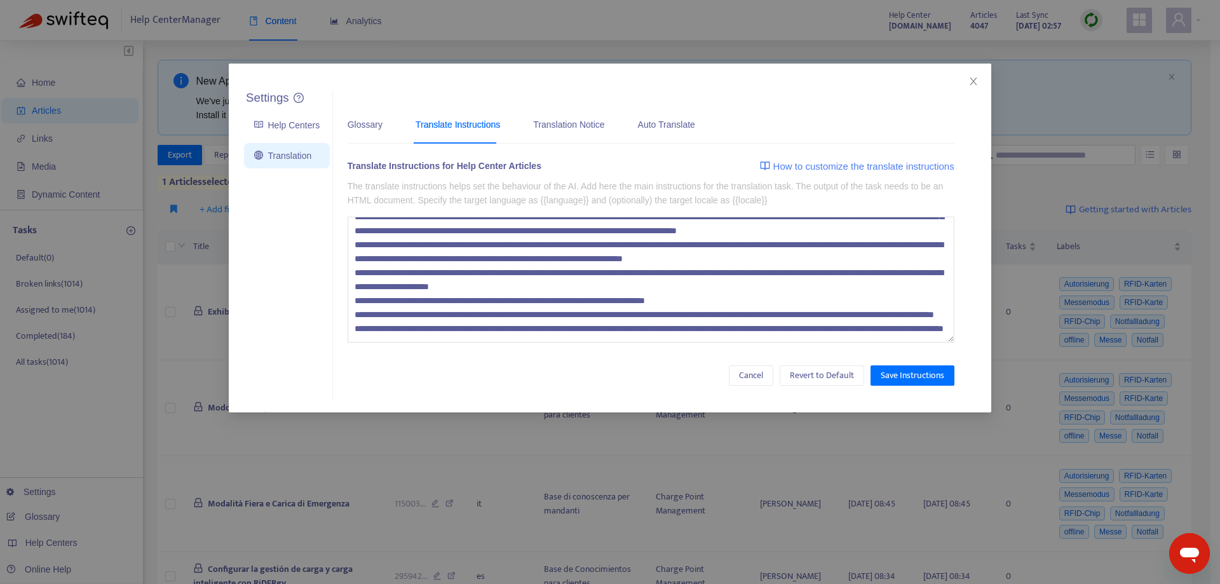
click at [508, 330] on textarea at bounding box center [651, 280] width 607 height 126
paste textarea "**********"
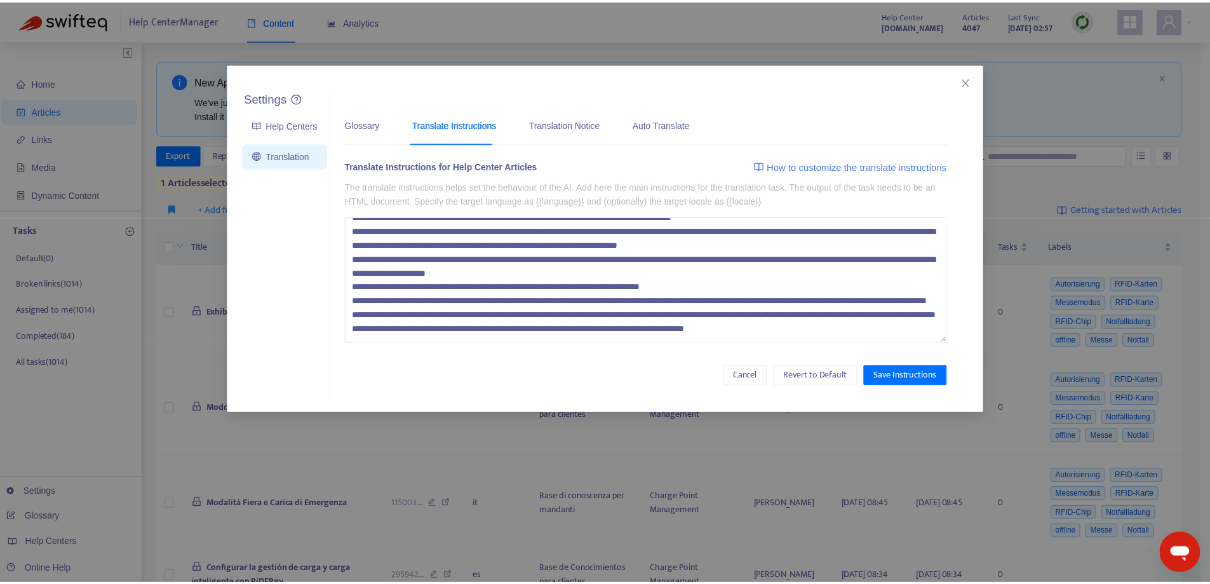
scroll to position [98, 0]
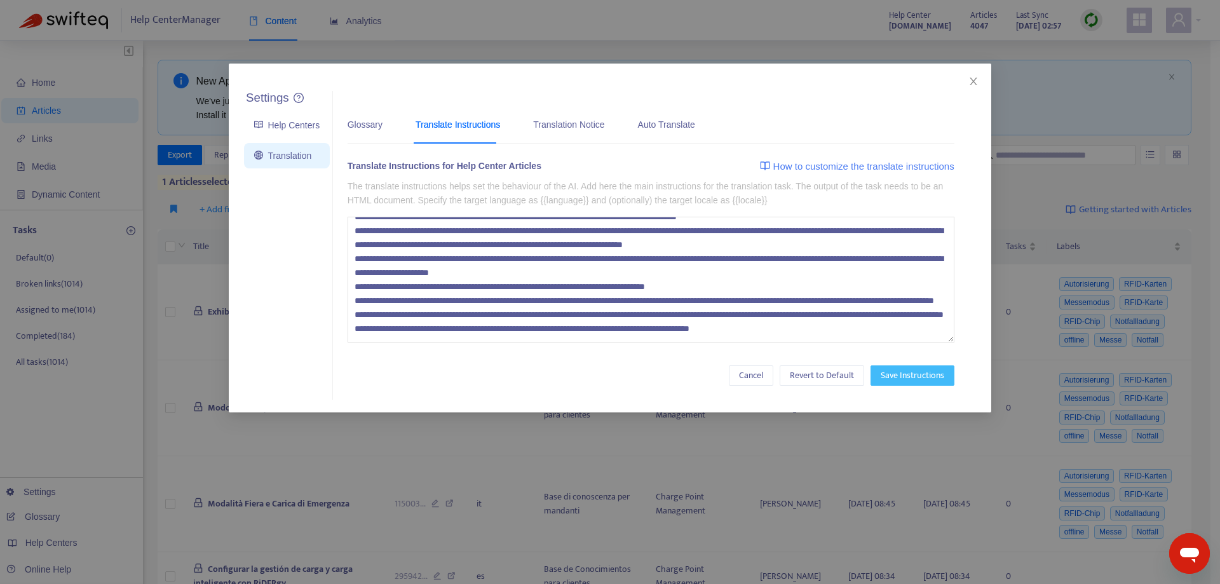
type textarea "**********"
click at [911, 374] on span "Save Instructions" at bounding box center [913, 376] width 64 height 14
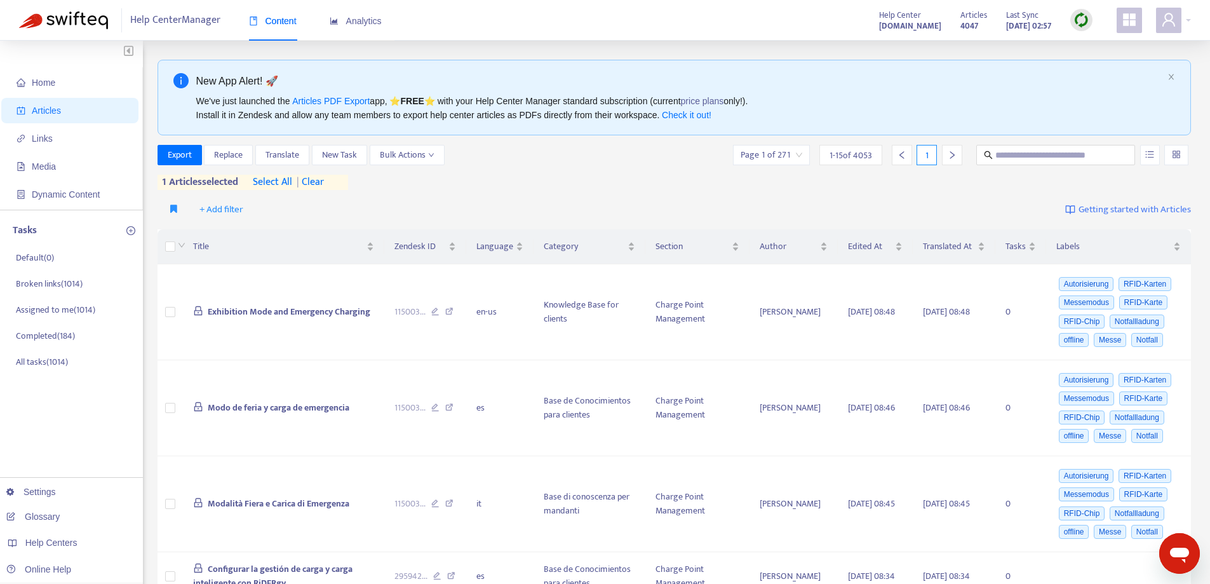
click at [320, 182] on span "| clear" at bounding box center [308, 182] width 32 height 15
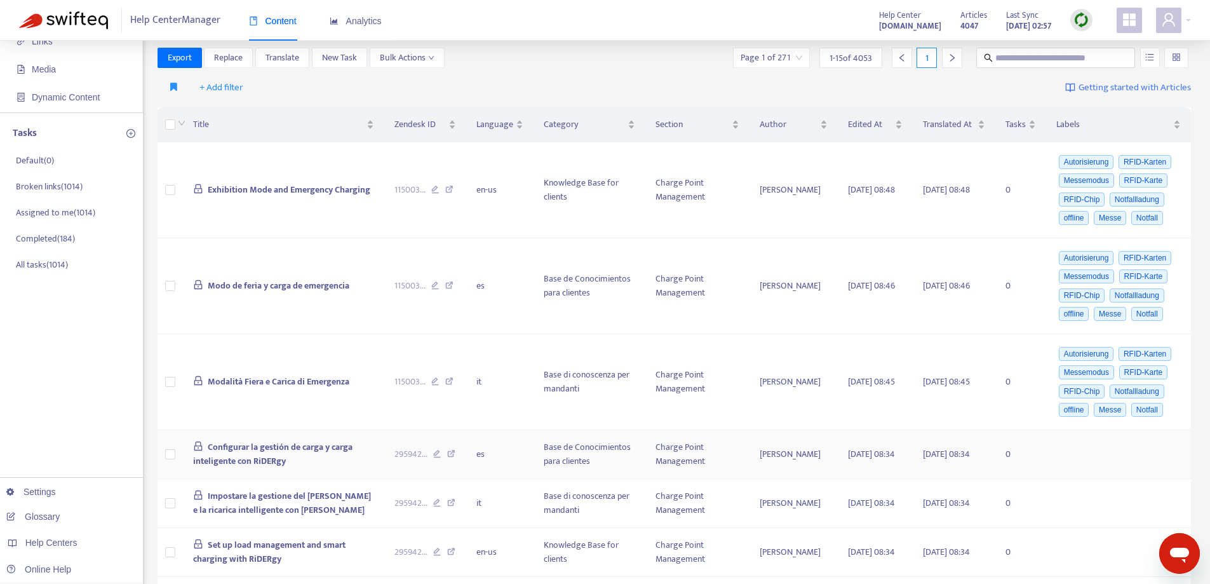
scroll to position [0, 0]
